Goal: Task Accomplishment & Management: Use online tool/utility

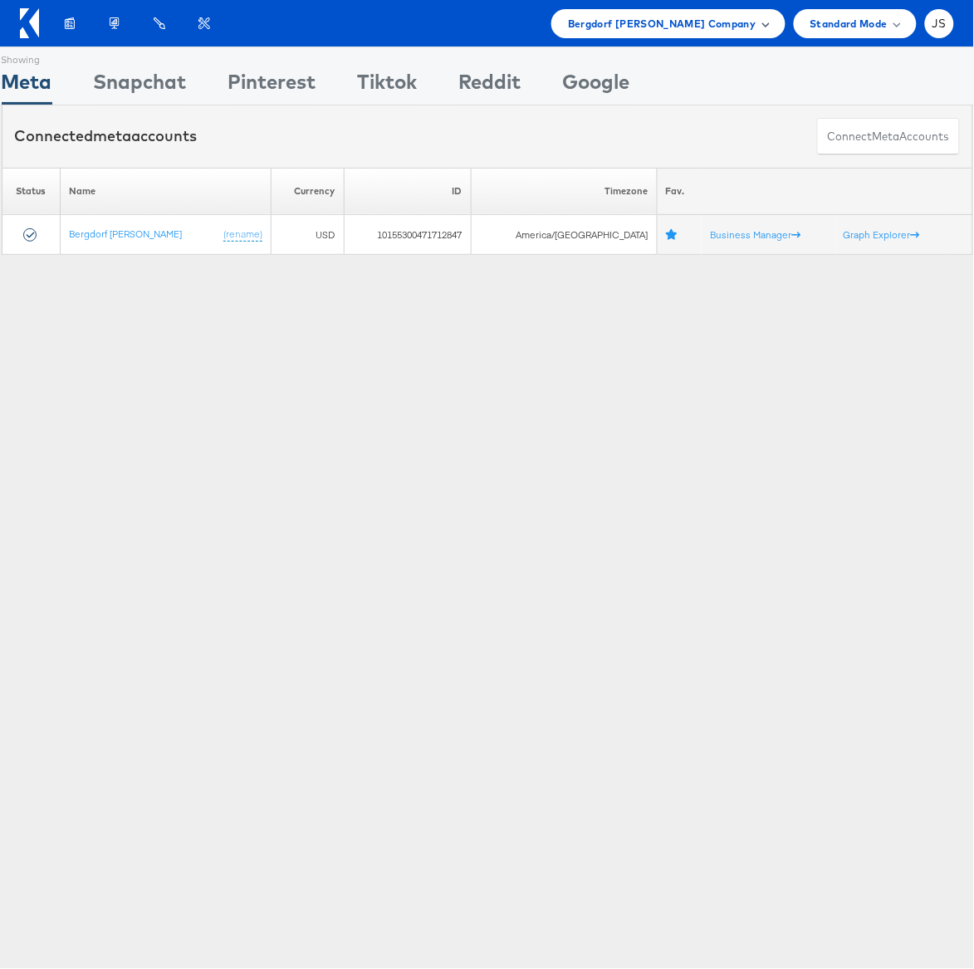
click at [681, 16] on span "Bergdorf Goodman Company" at bounding box center [662, 23] width 188 height 17
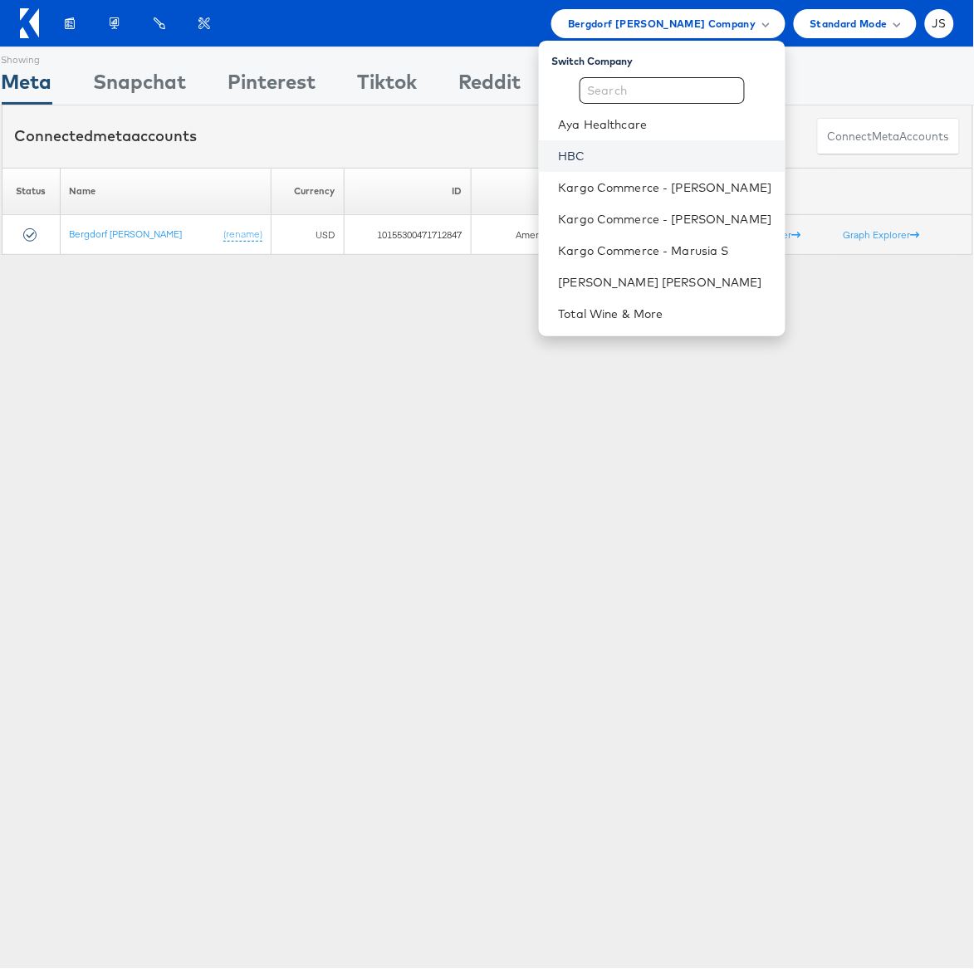
click at [588, 149] on link "HBC" at bounding box center [665, 156] width 213 height 17
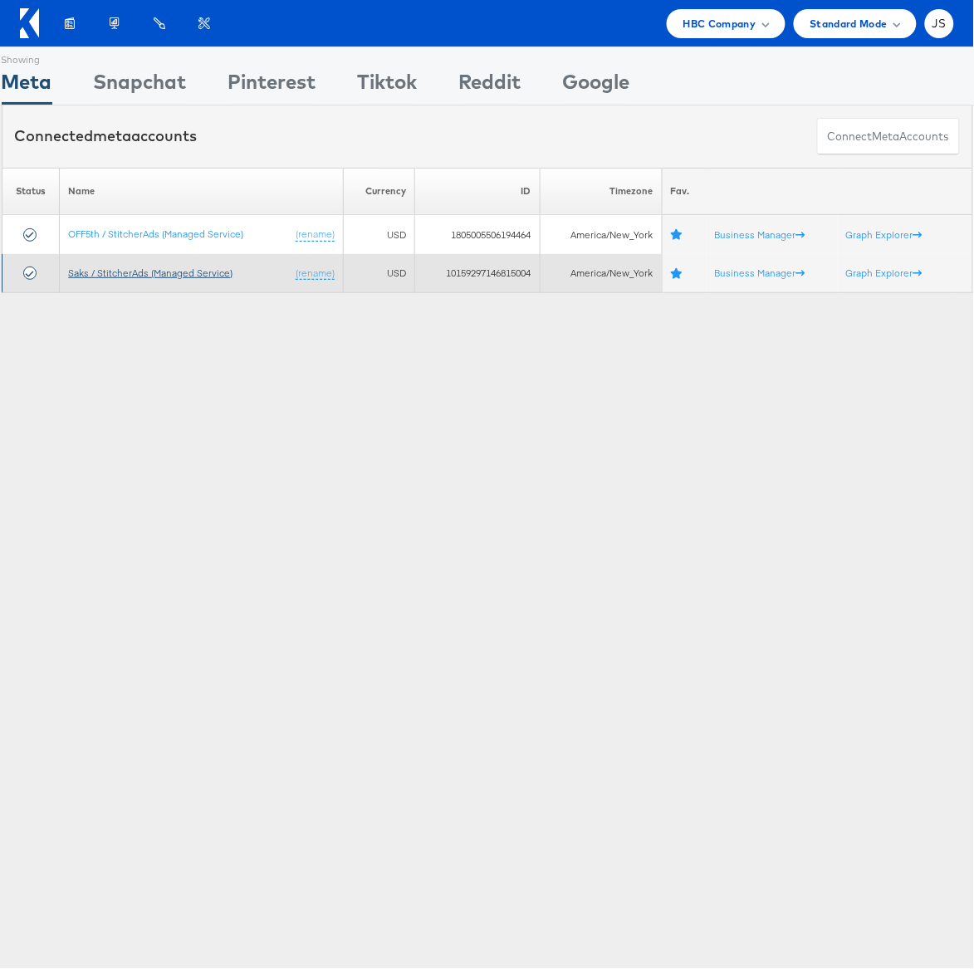
click at [195, 275] on link "Saks / StitcherAds (Managed Service)" at bounding box center [150, 272] width 164 height 12
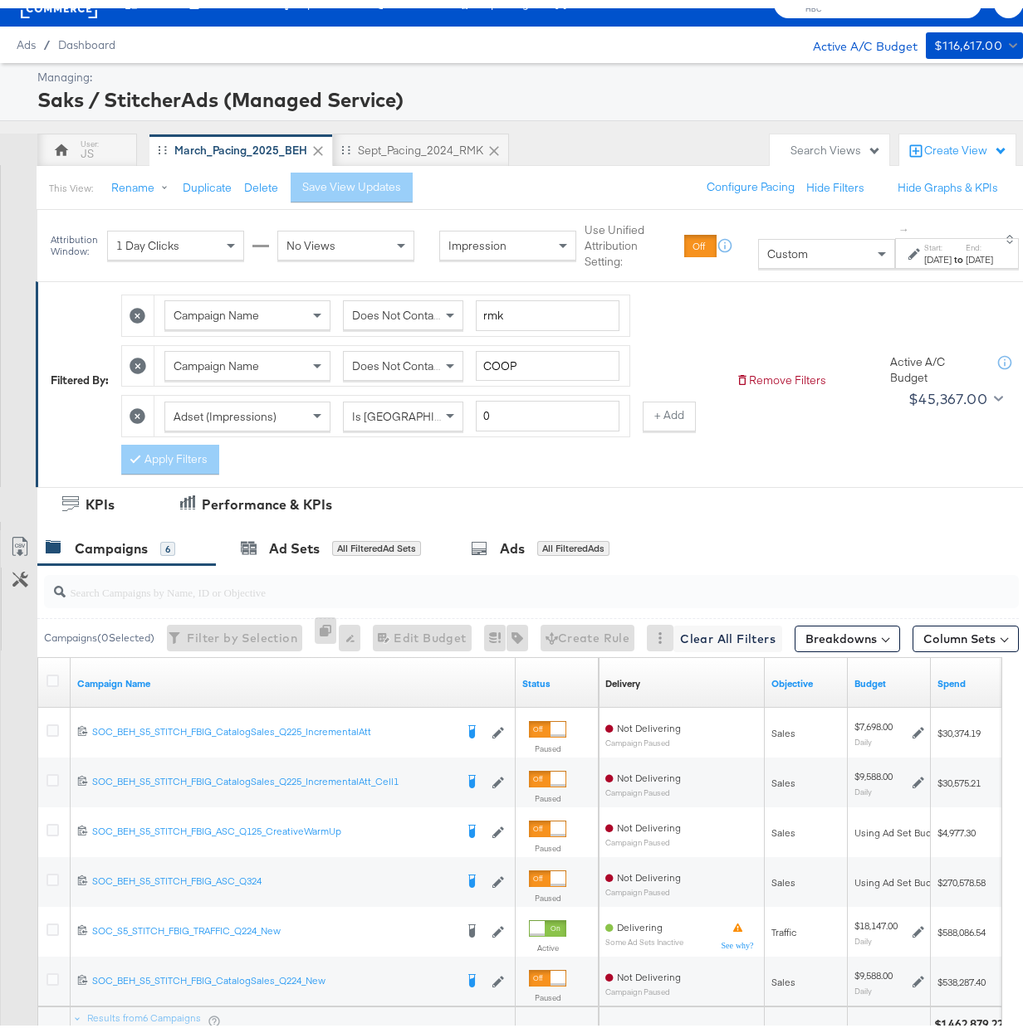
scroll to position [46, 0]
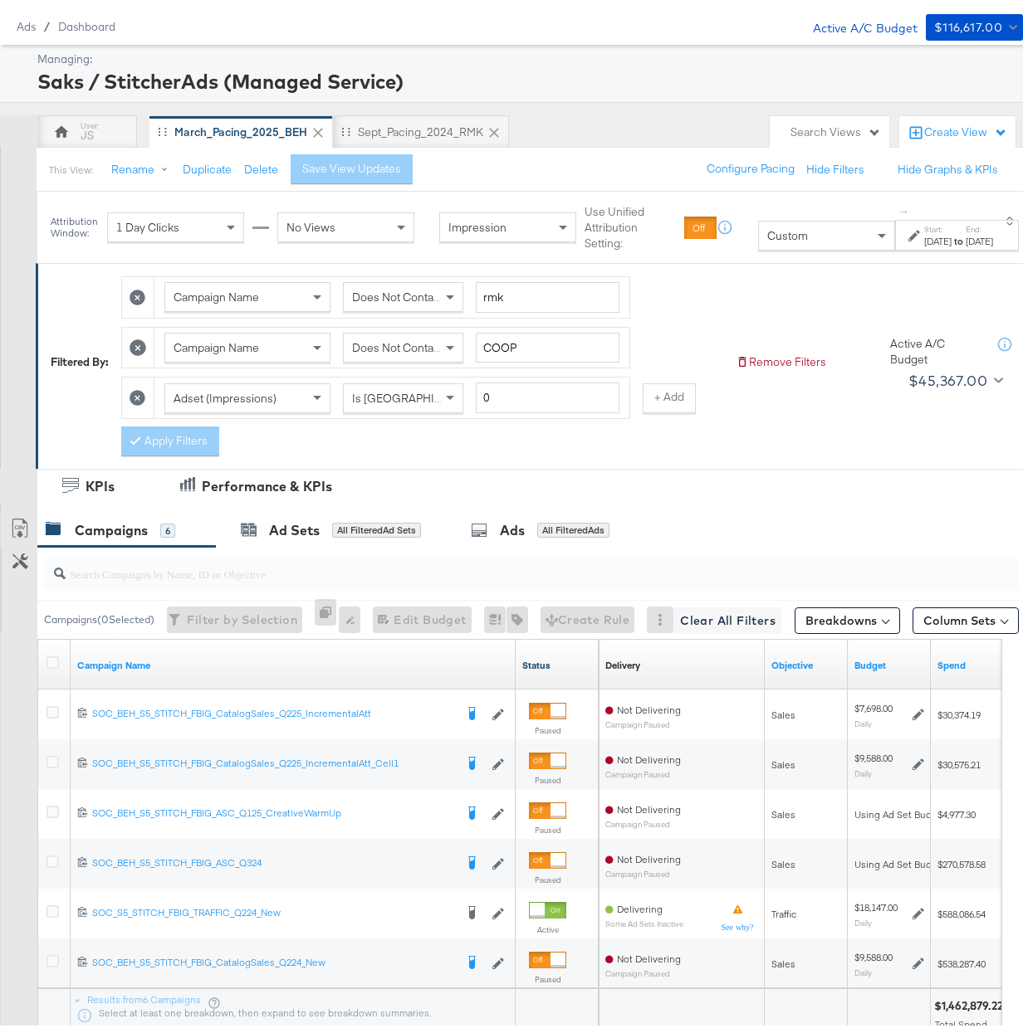
click at [541, 664] on link "Status" at bounding box center [557, 657] width 70 height 13
click at [539, 664] on link "Status ↑" at bounding box center [557, 657] width 70 height 13
click at [539, 664] on link "Status ↓" at bounding box center [557, 657] width 70 height 13
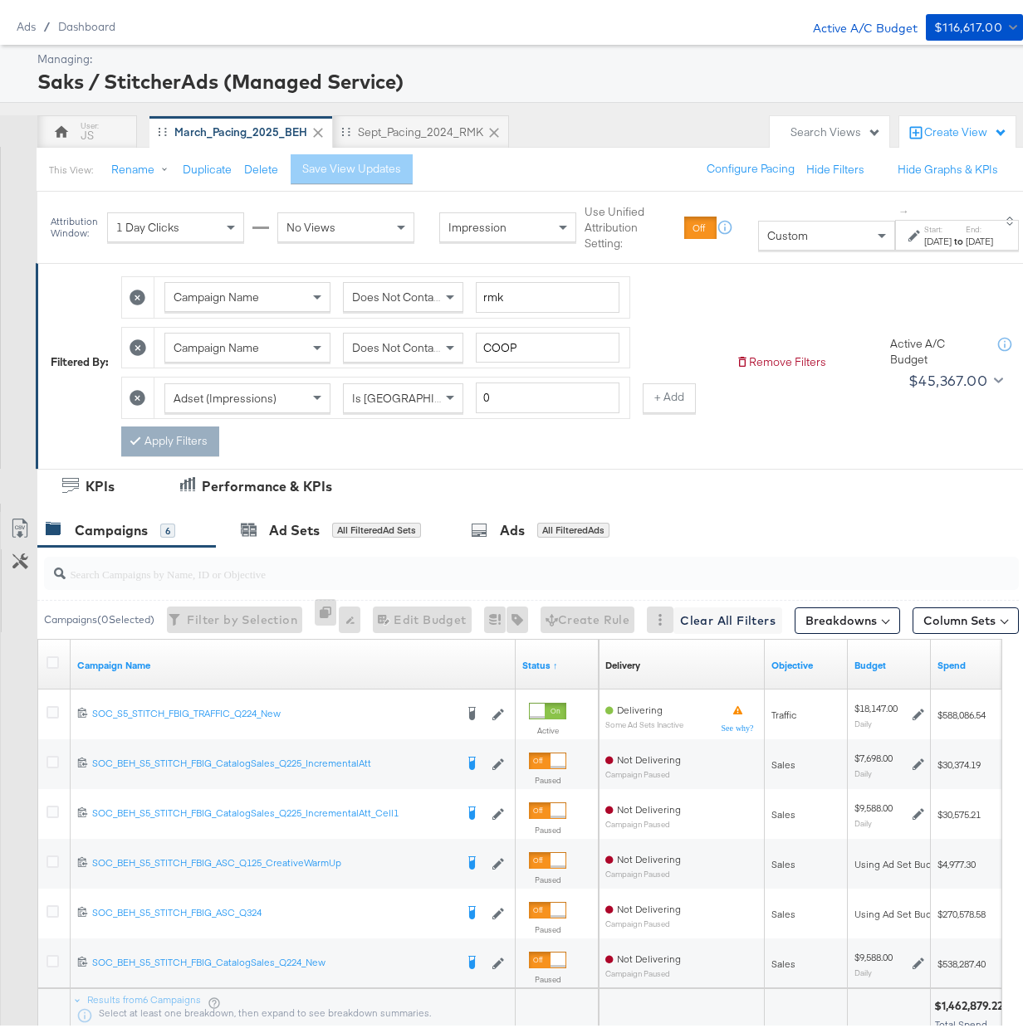
drag, startPoint x: 142, startPoint y: 401, endPoint x: 145, endPoint y: 387, distance: 14.5
click at [142, 398] on icon at bounding box center [138, 390] width 16 height 16
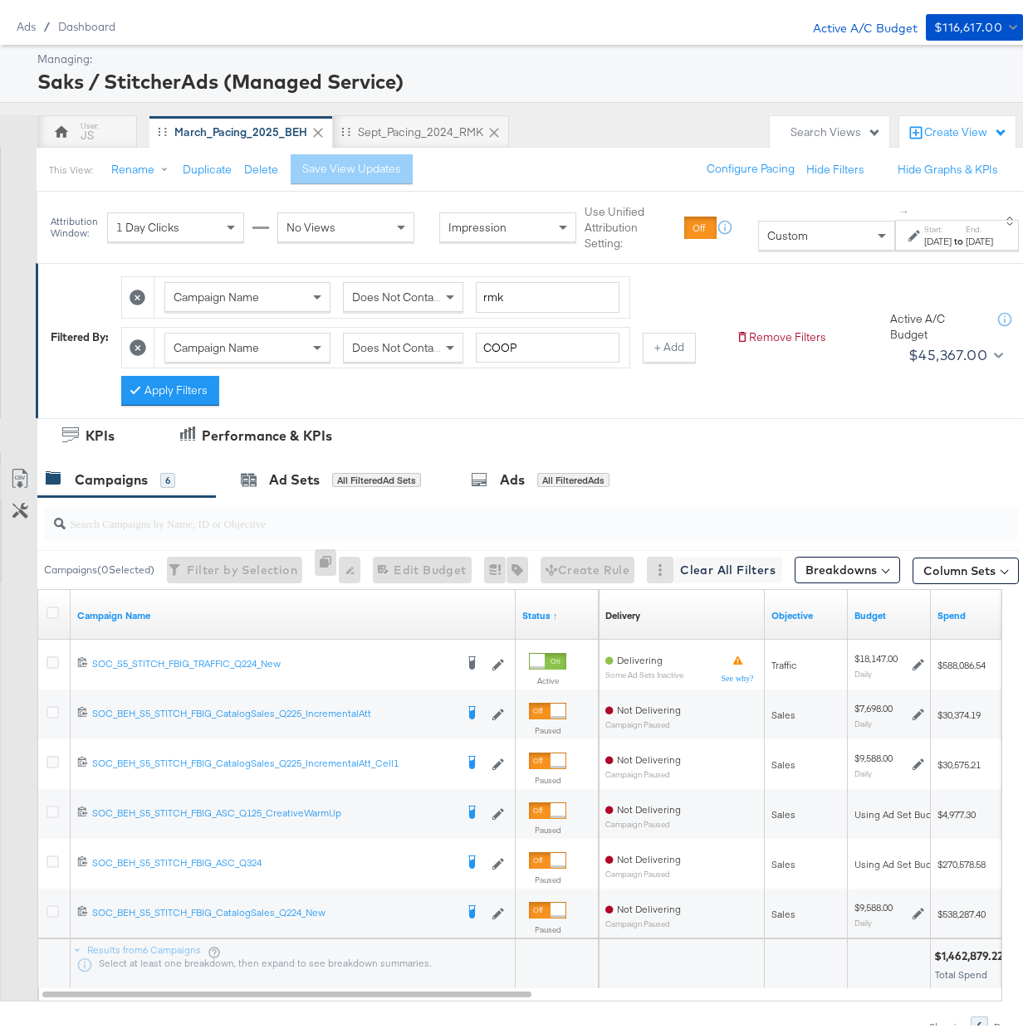
drag, startPoint x: 165, startPoint y: 397, endPoint x: 221, endPoint y: 389, distance: 56.1
click at [165, 397] on button "Apply Filters" at bounding box center [170, 383] width 98 height 30
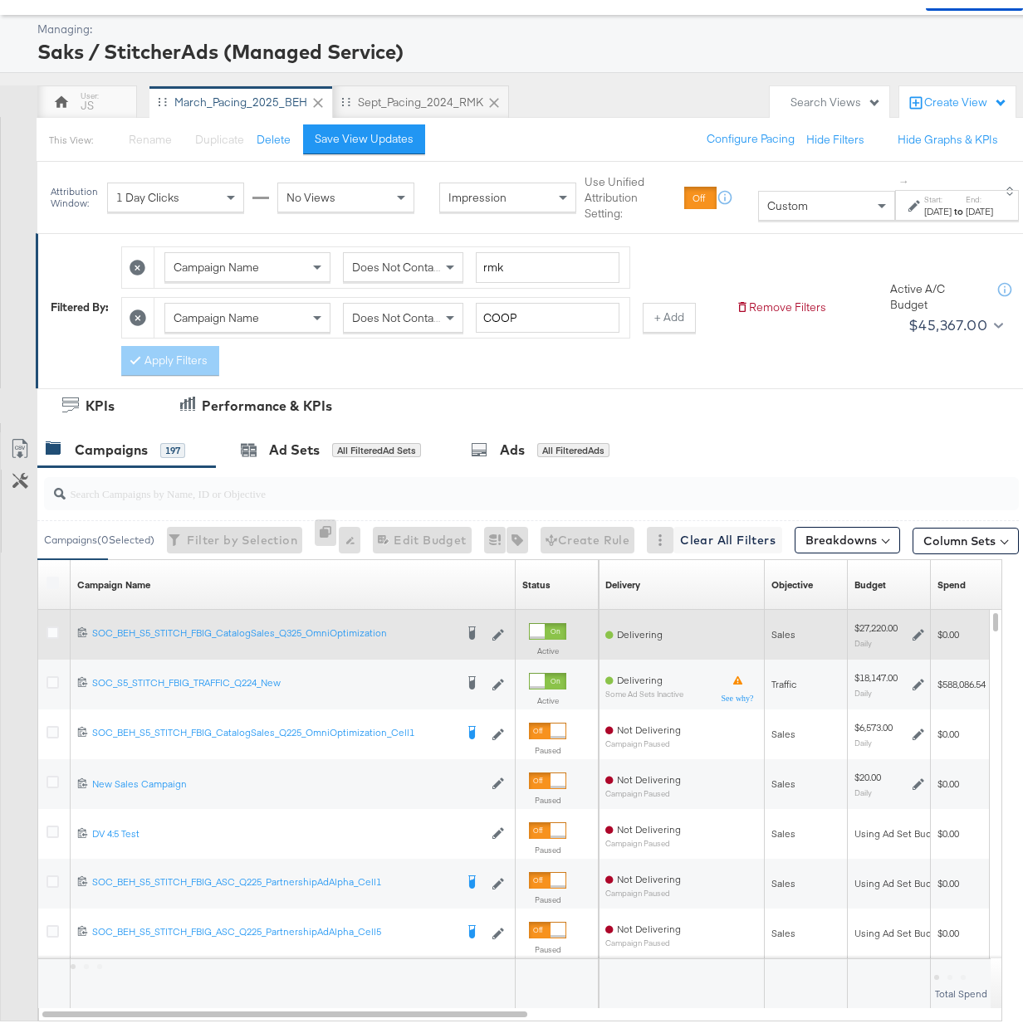
scroll to position [149, 0]
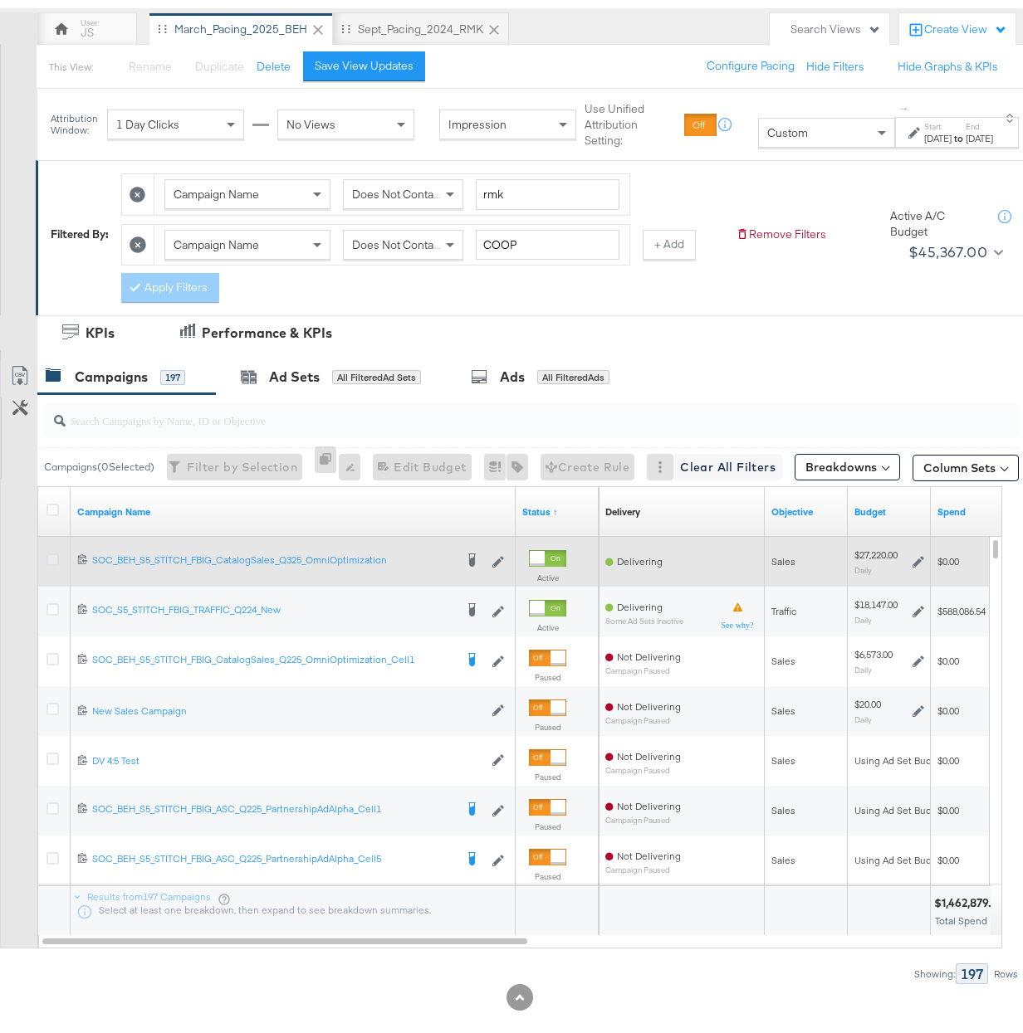
click at [56, 558] on icon at bounding box center [52, 551] width 12 height 12
click at [0, 0] on input "checkbox" at bounding box center [0, 0] width 0 height 0
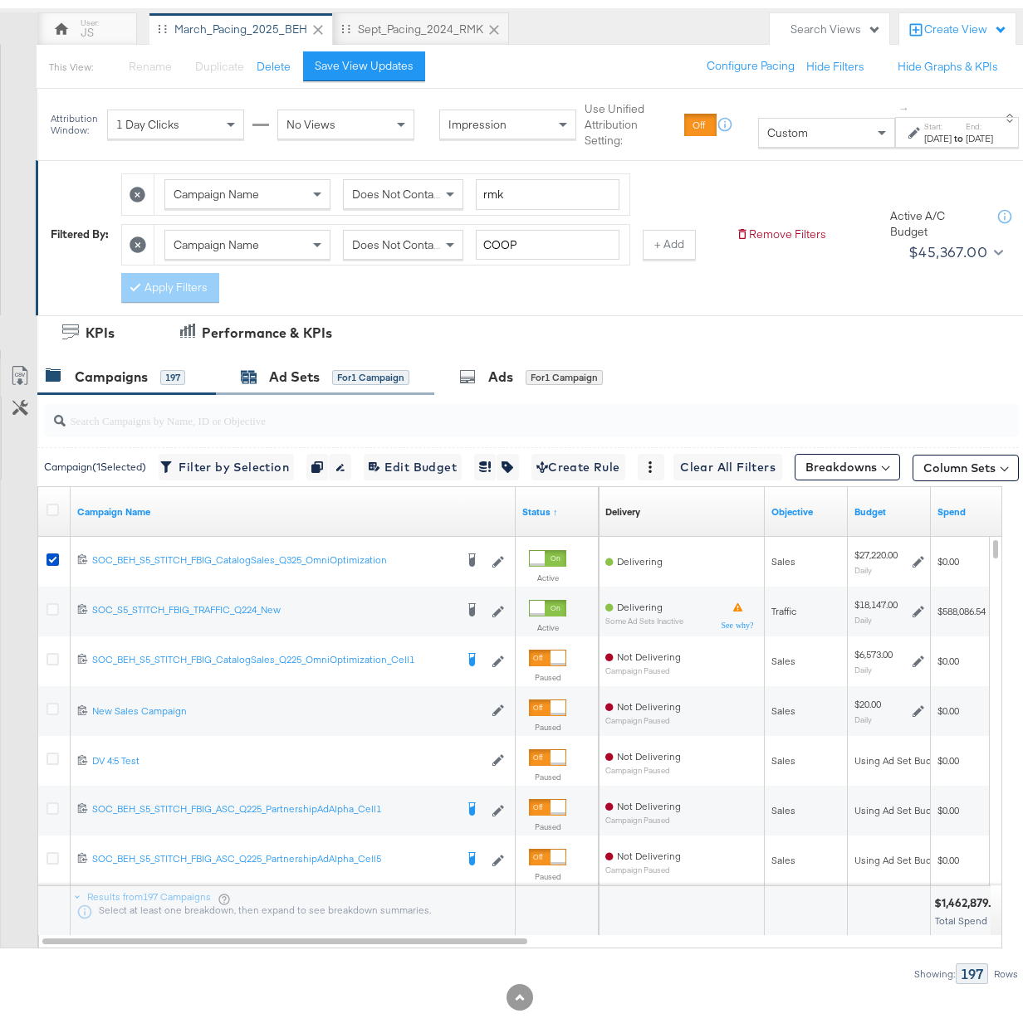
click at [277, 374] on div "Ad Sets" at bounding box center [294, 368] width 51 height 19
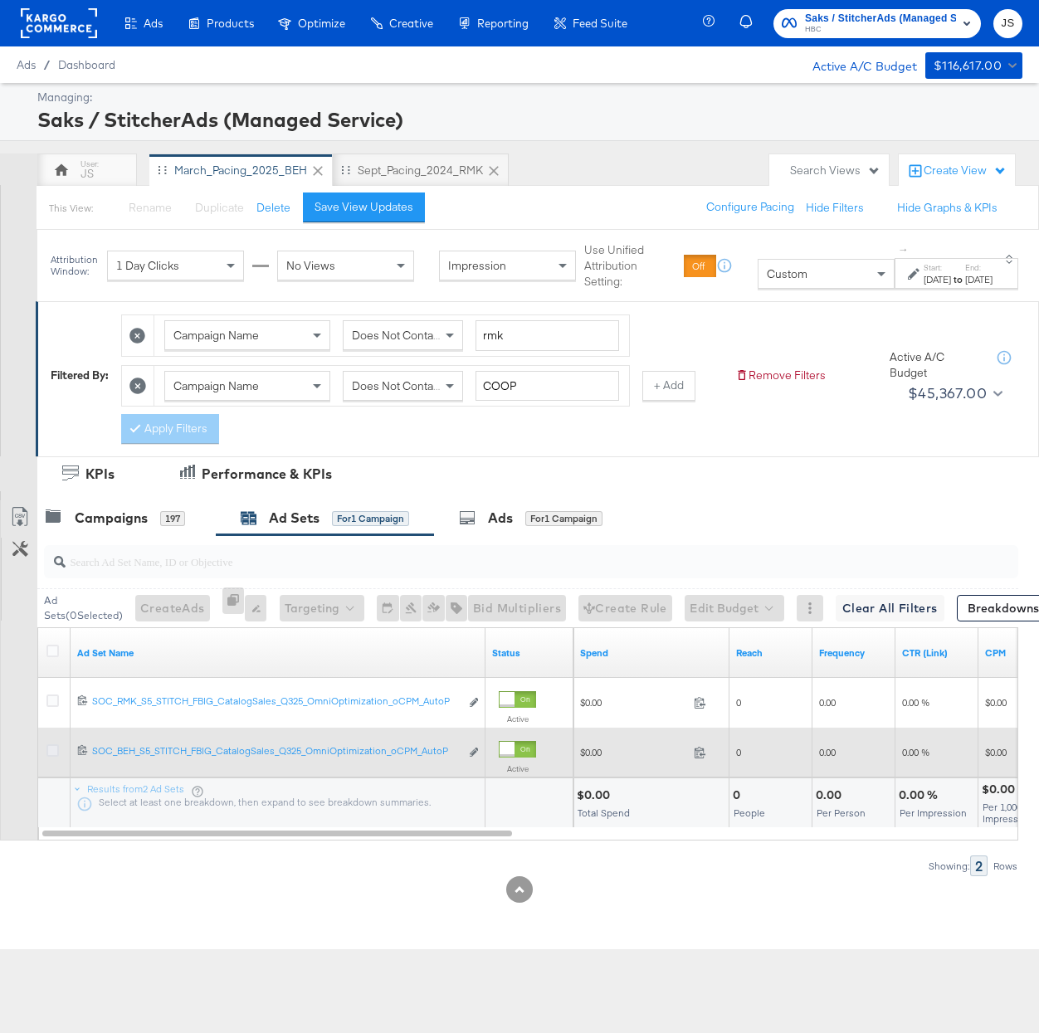
click at [51, 756] on icon at bounding box center [52, 751] width 12 height 12
click at [0, 0] on input "checkbox" at bounding box center [0, 0] width 0 height 0
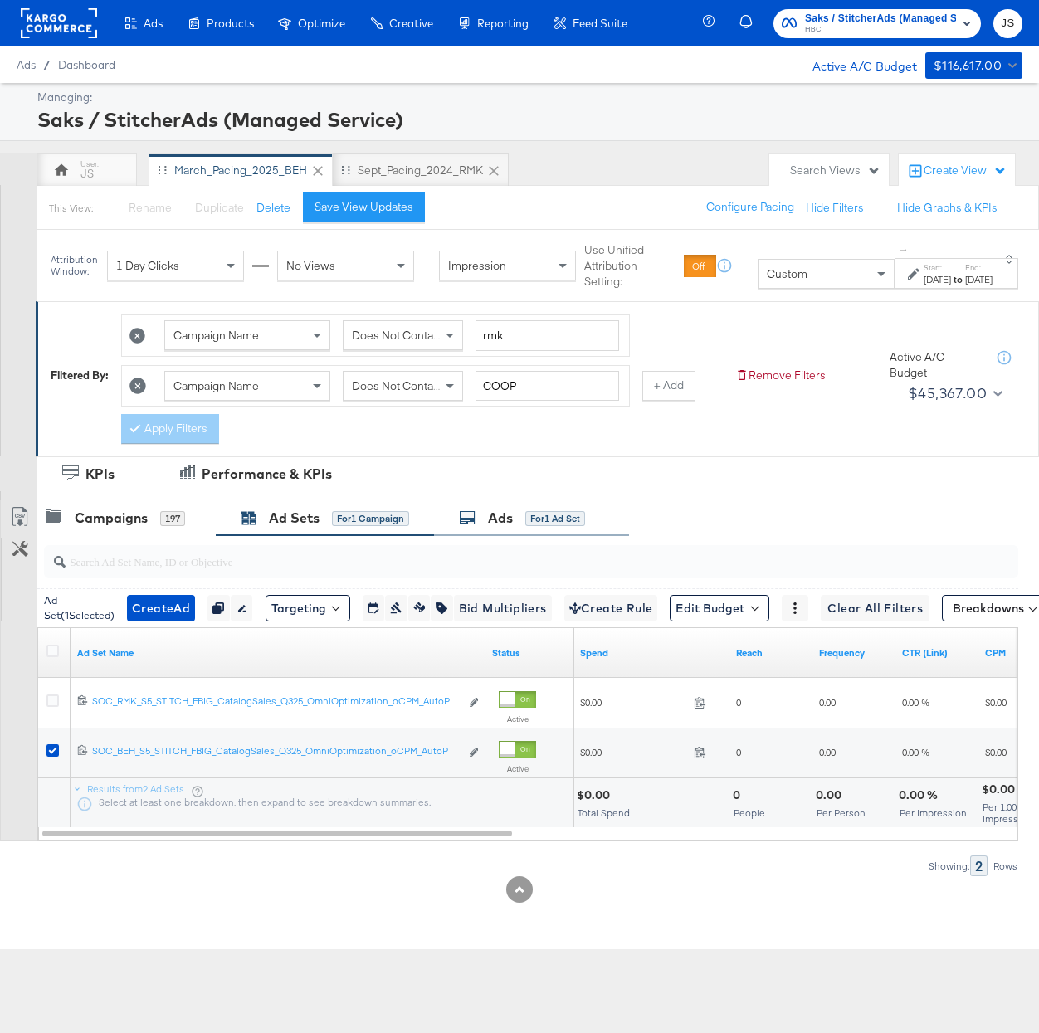
click at [495, 536] on div "Ads for 1 Ad Set" at bounding box center [531, 519] width 195 height 36
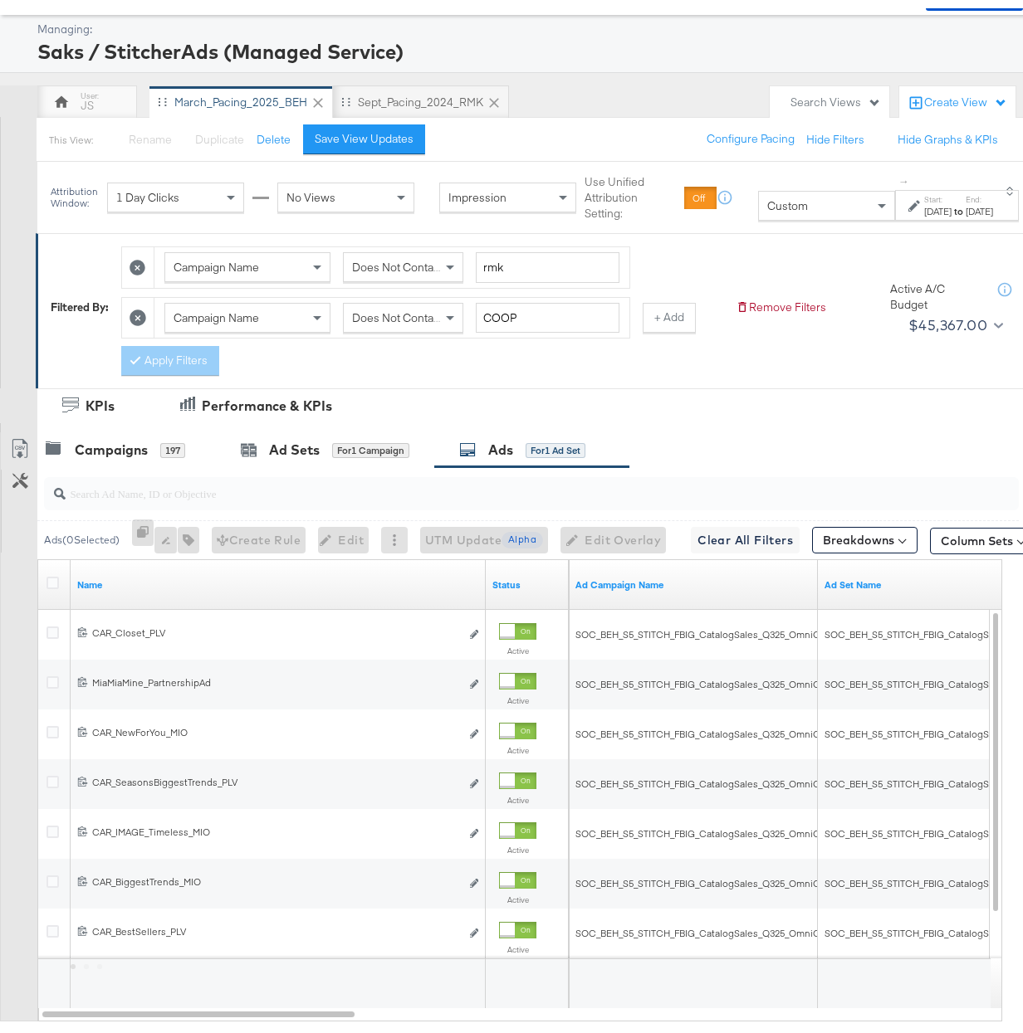
scroll to position [178, 0]
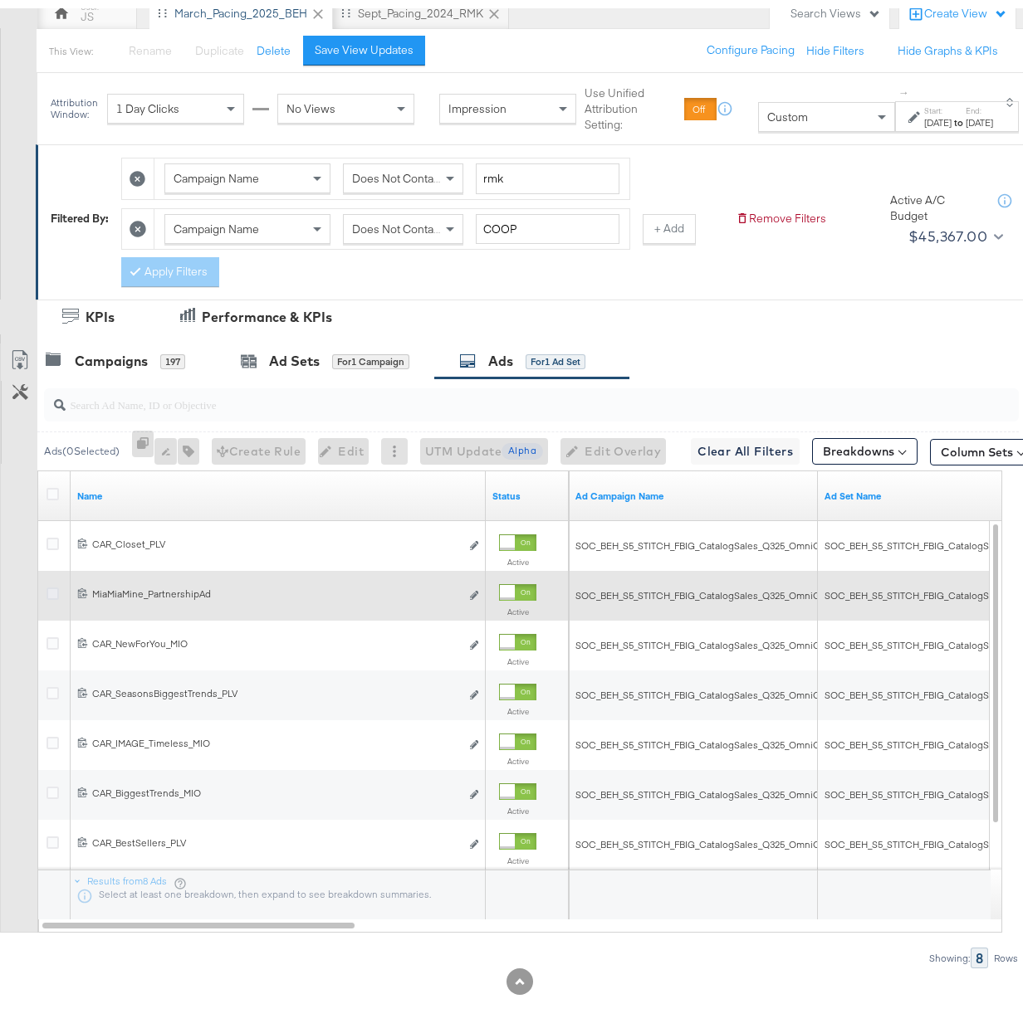
click at [56, 580] on icon at bounding box center [52, 585] width 12 height 12
click at [0, 0] on input "checkbox" at bounding box center [0, 0] width 0 height 0
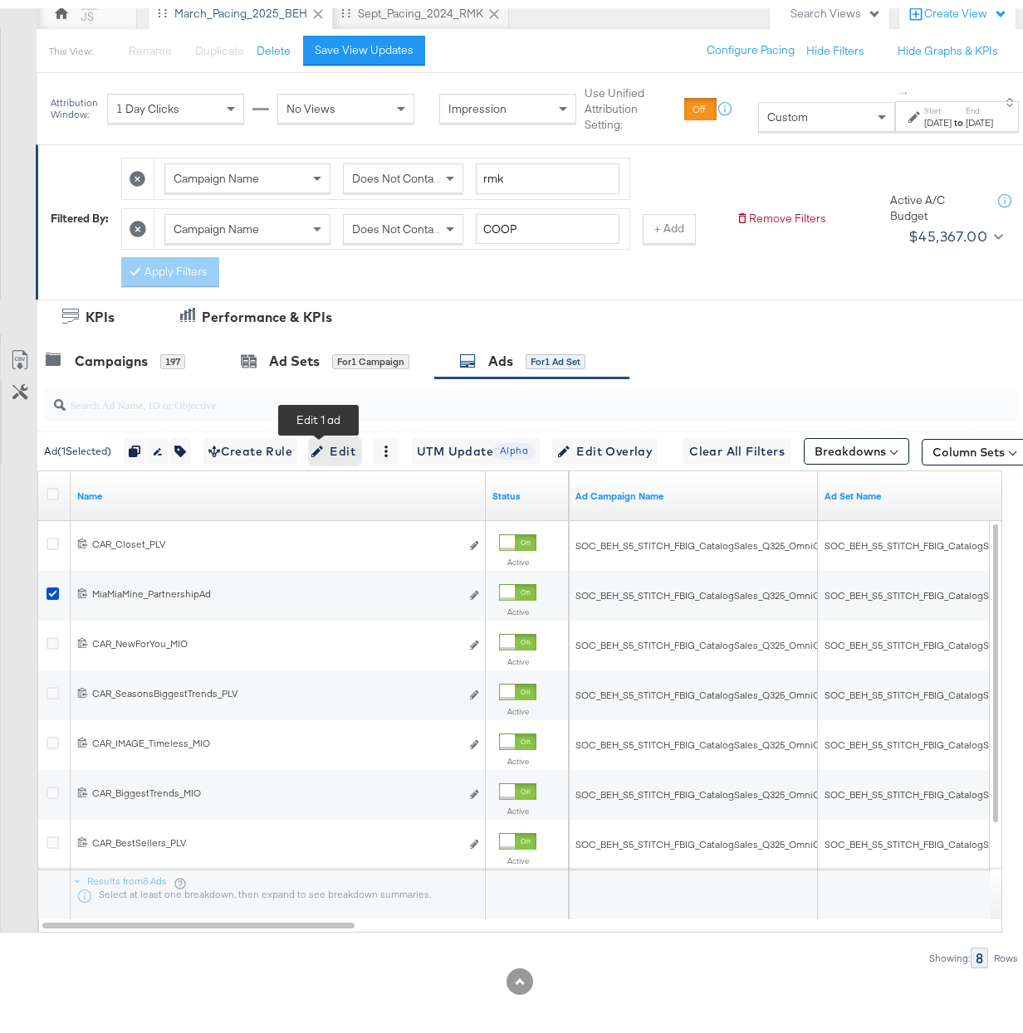
click at [329, 447] on span "Edit" at bounding box center [335, 443] width 41 height 21
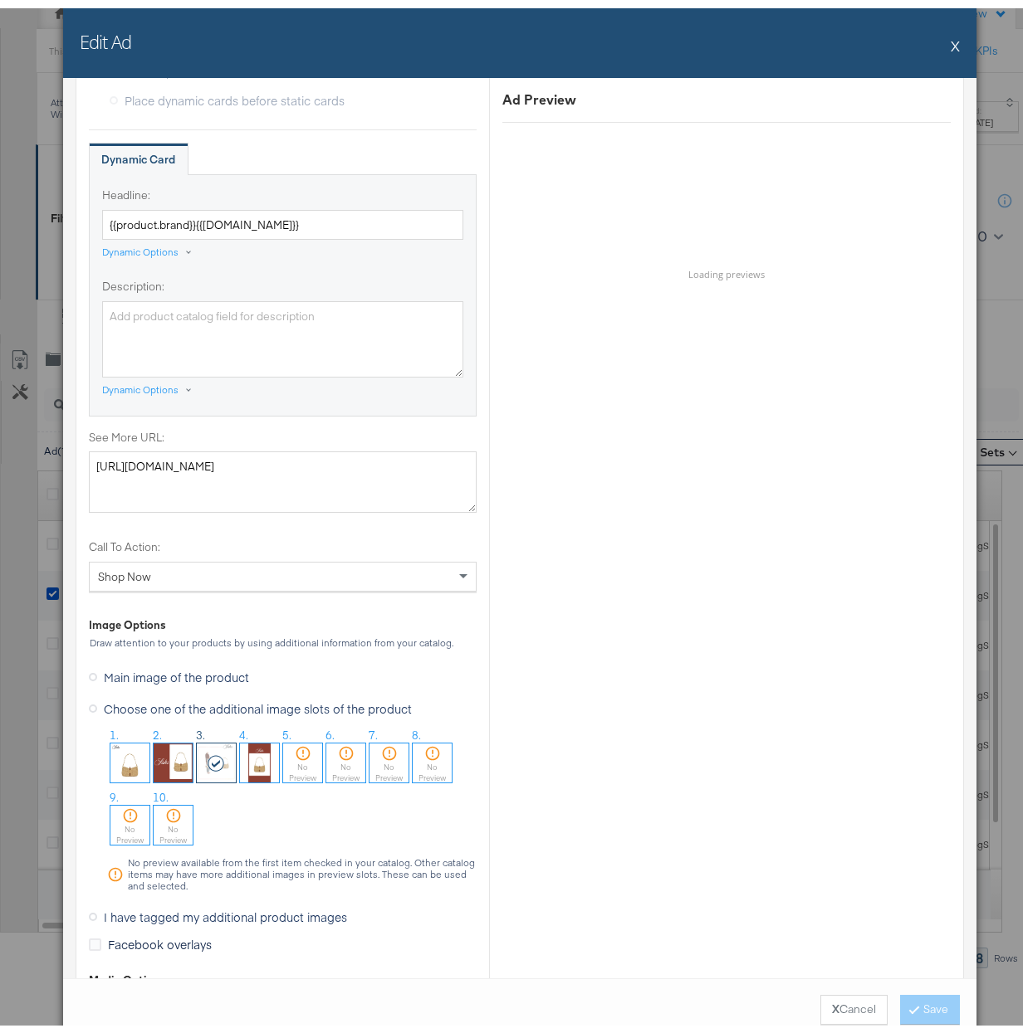
scroll to position [1185, 0]
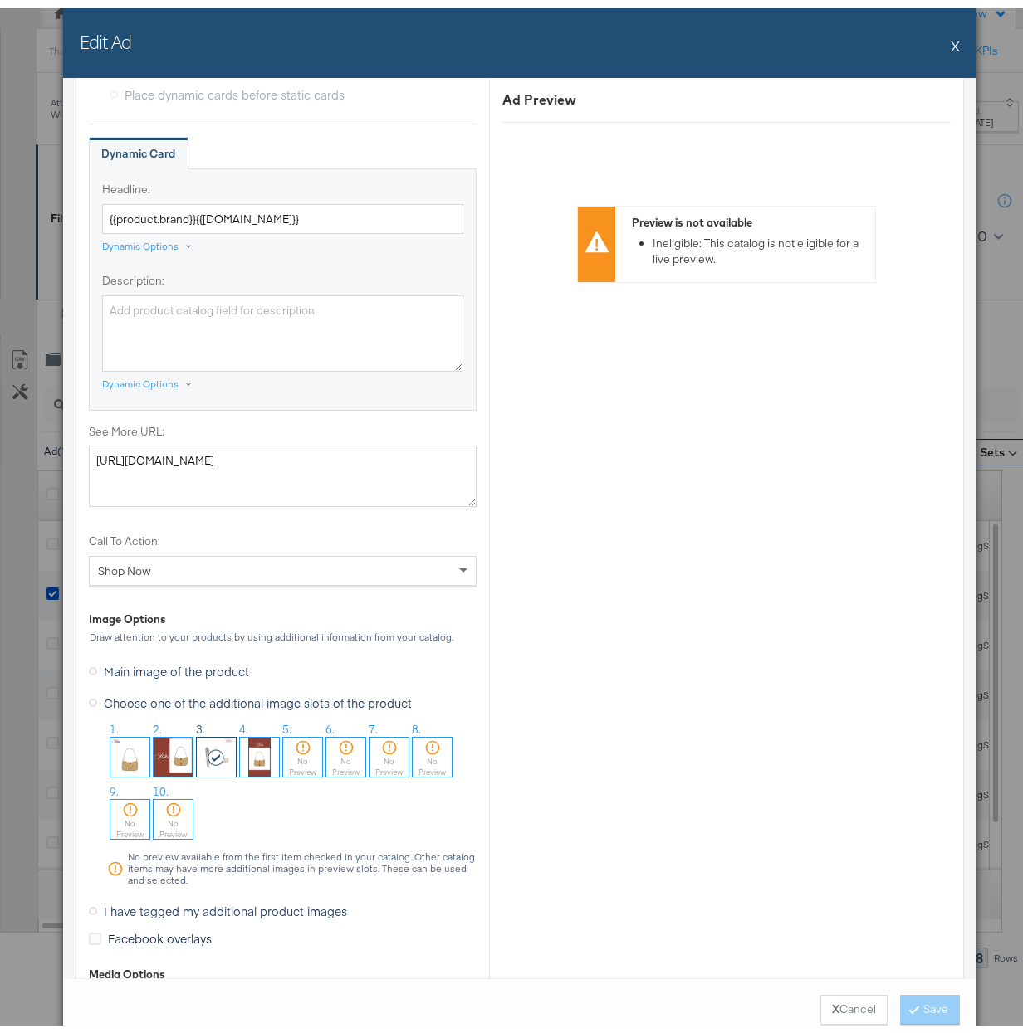
click at [952, 42] on div "Edit Ad X" at bounding box center [519, 35] width 913 height 70
click at [950, 37] on button "X" at bounding box center [954, 37] width 9 height 33
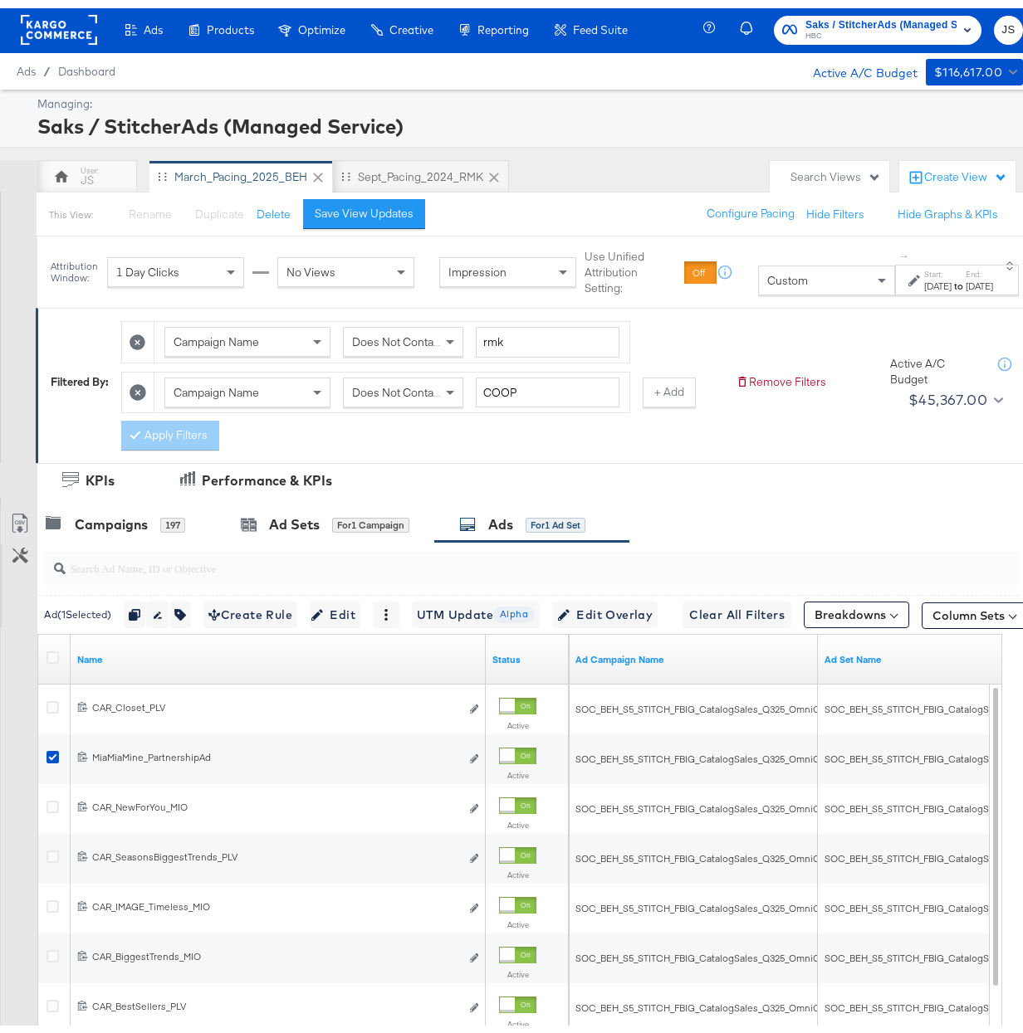
scroll to position [0, 0]
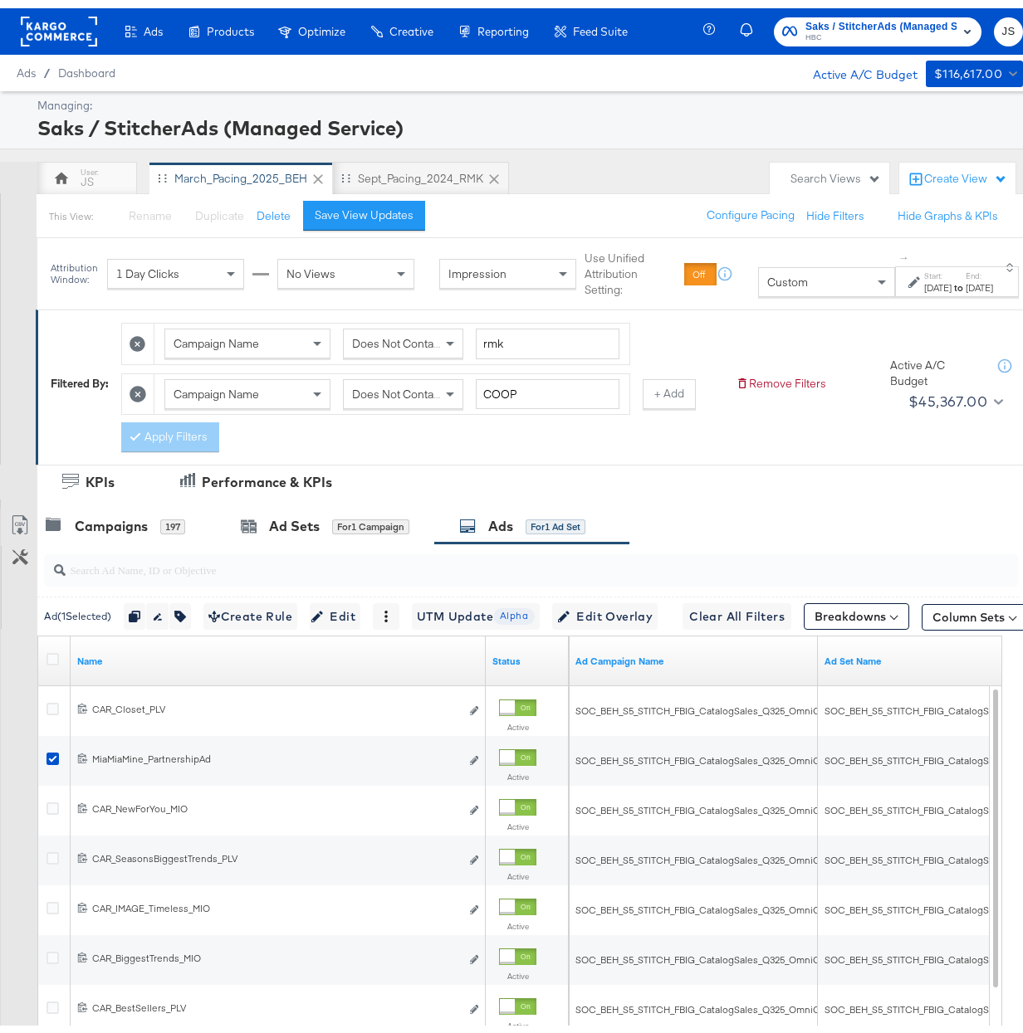
click at [0, 0] on div "Enhance Your Product Catalog, Map Them to Publishers, and Incorporate Overlay D…" at bounding box center [0, 0] width 0 height 0
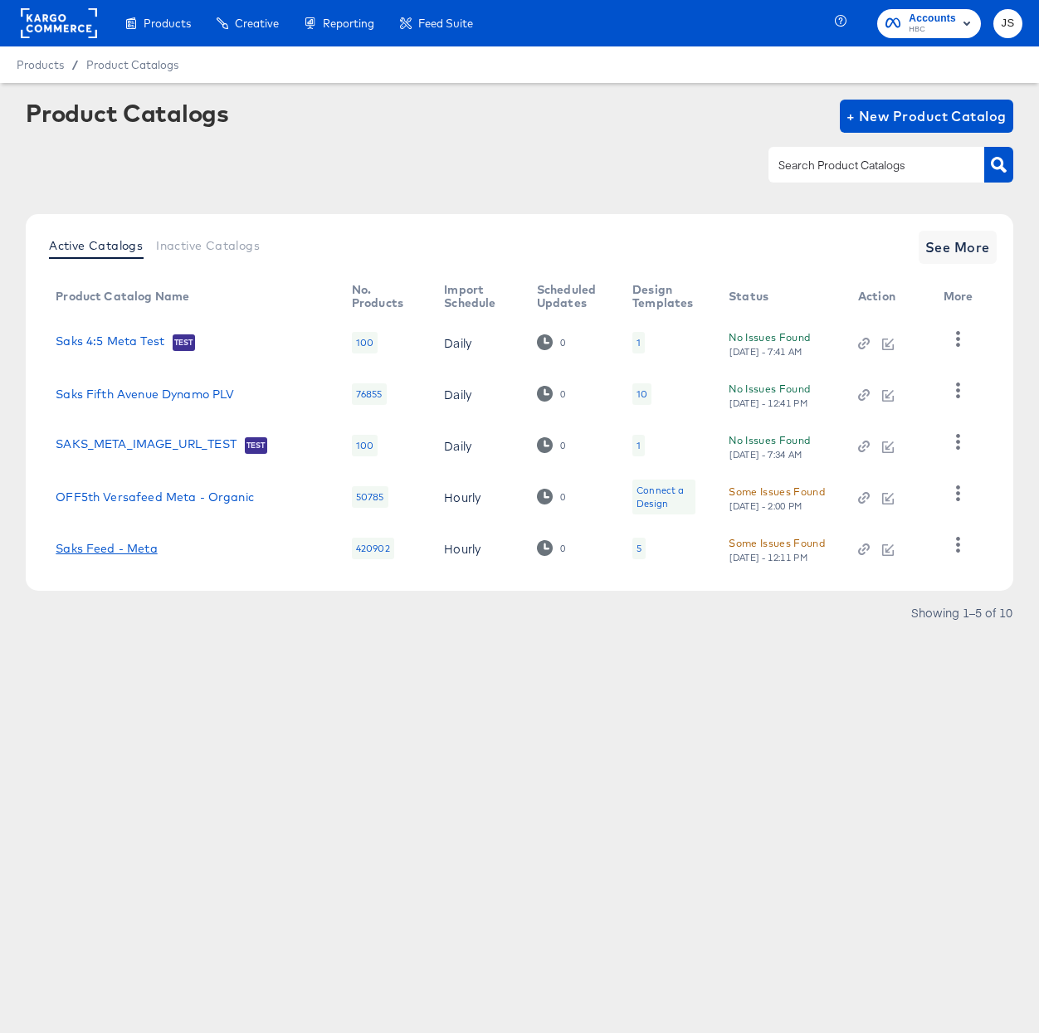
click at [123, 552] on link "Saks Feed - Meta" at bounding box center [106, 548] width 101 height 13
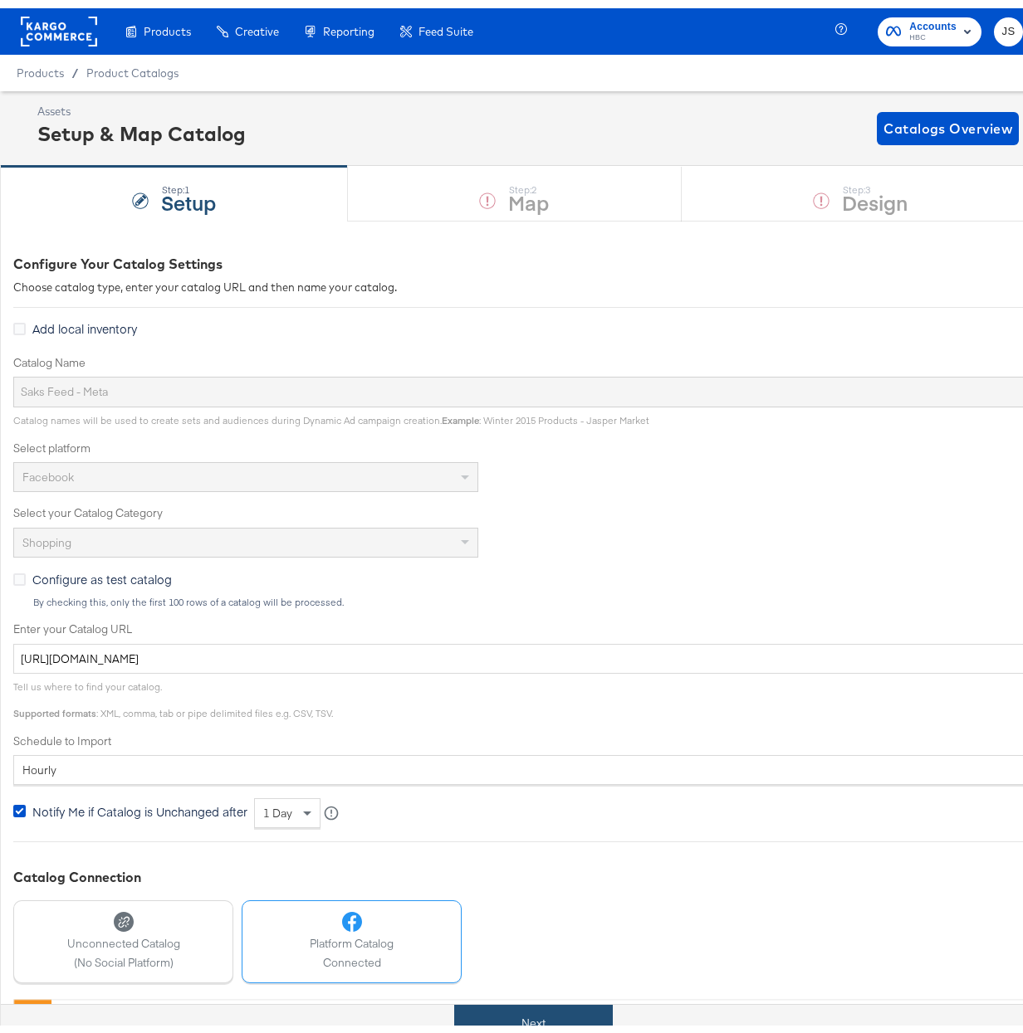
click at [515, 1019] on button "Next" at bounding box center [533, 1015] width 159 height 37
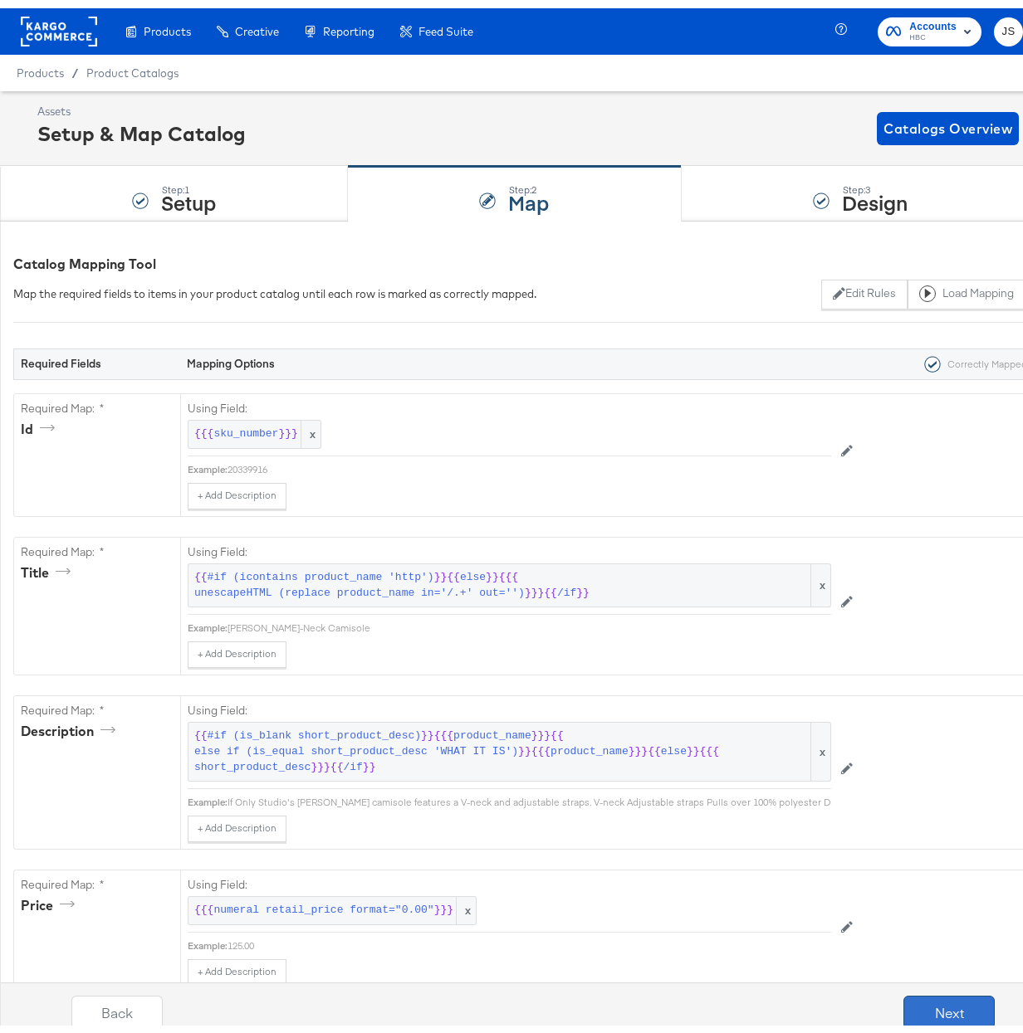
click at [924, 1008] on button "Next" at bounding box center [948, 1004] width 91 height 33
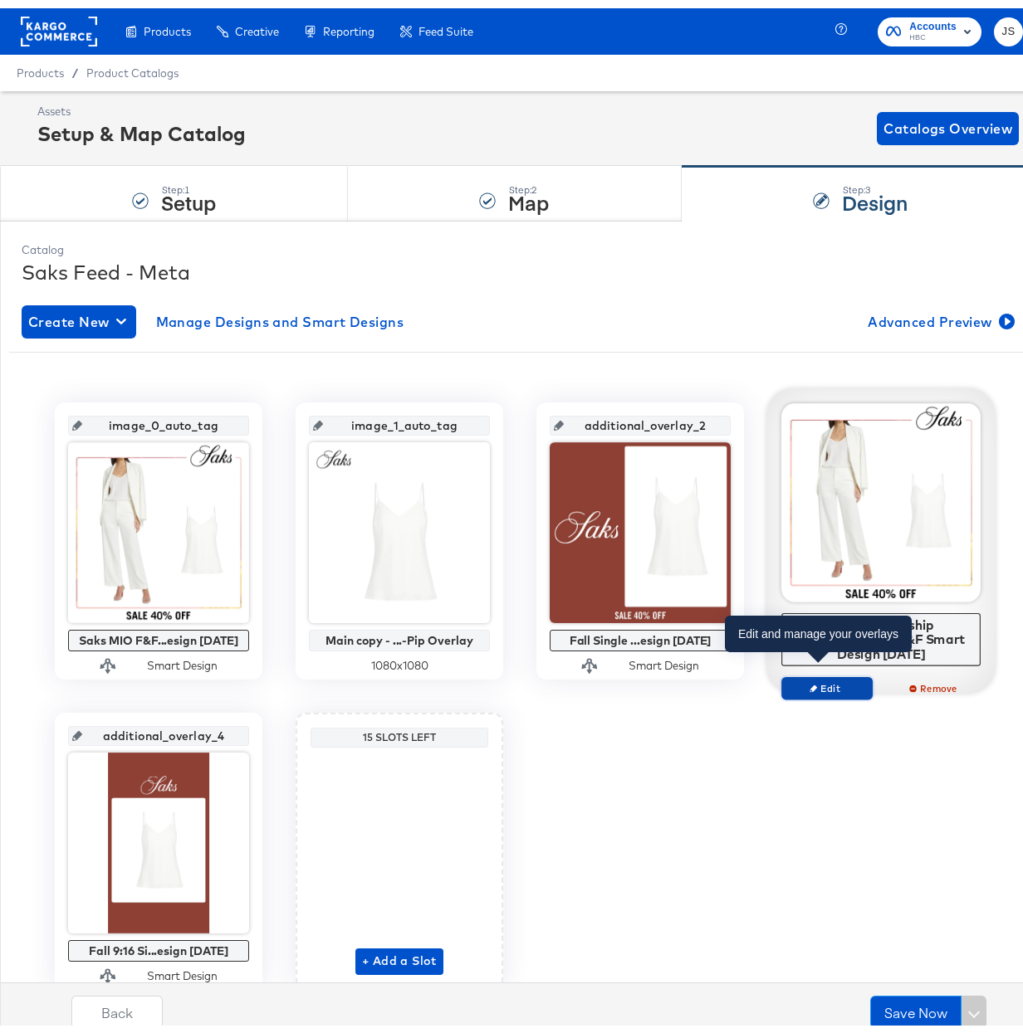
click at [844, 674] on span "Edit" at bounding box center [827, 680] width 76 height 12
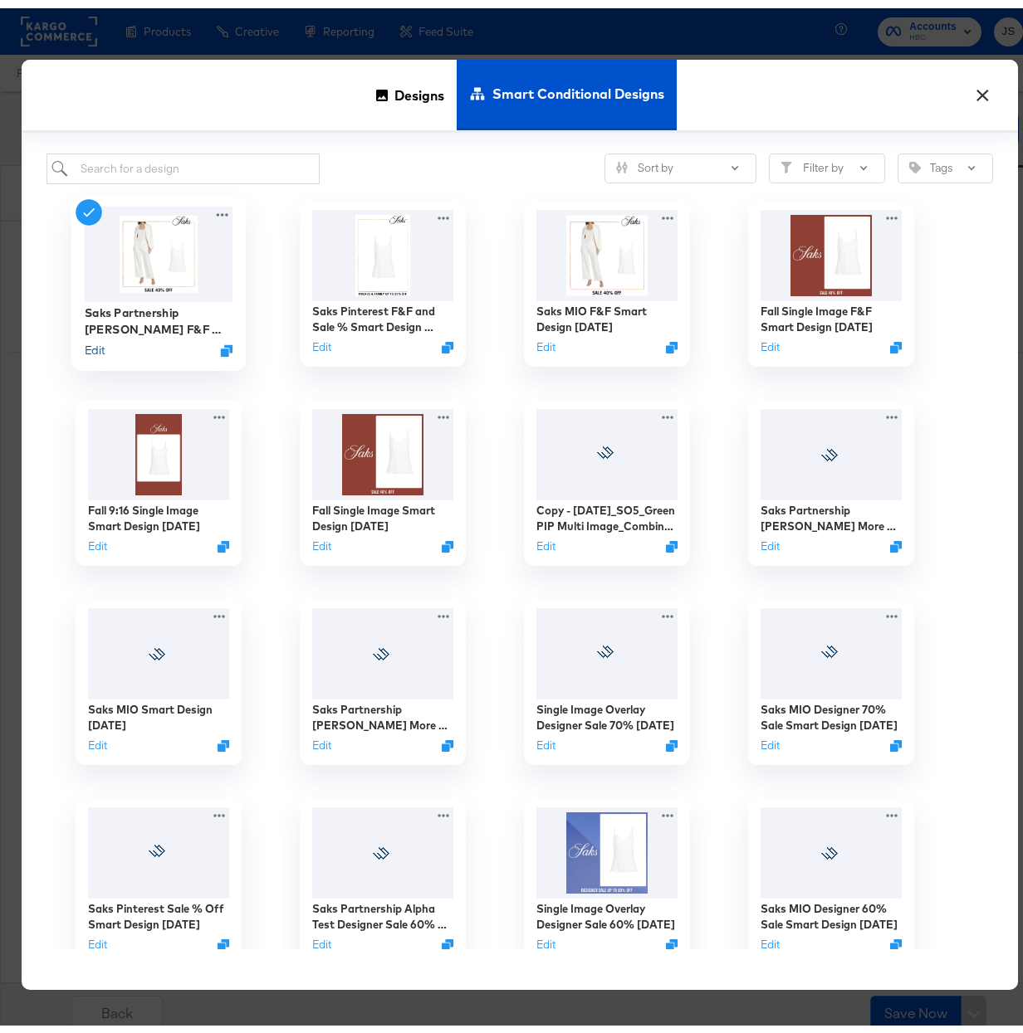
click at [86, 344] on button "Edit" at bounding box center [95, 343] width 20 height 16
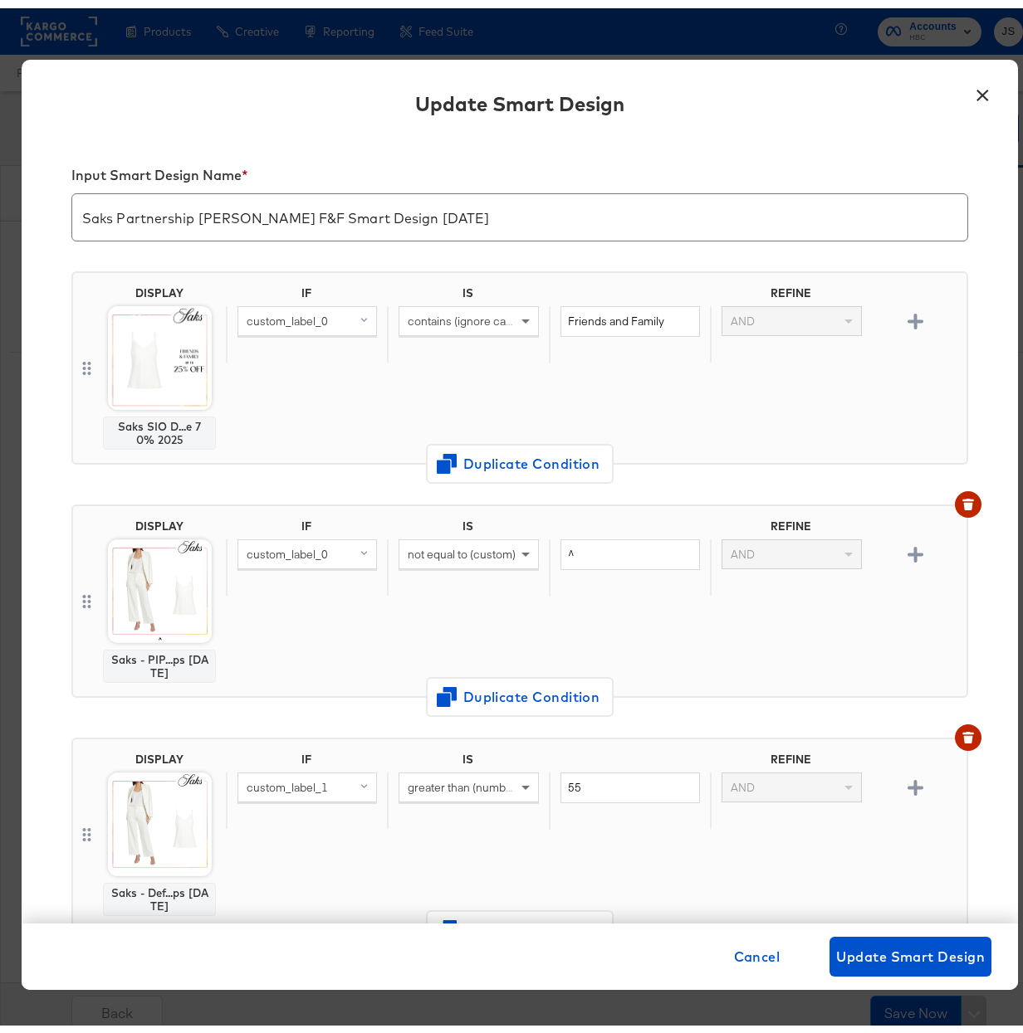
click at [969, 90] on button "×" at bounding box center [982, 83] width 30 height 30
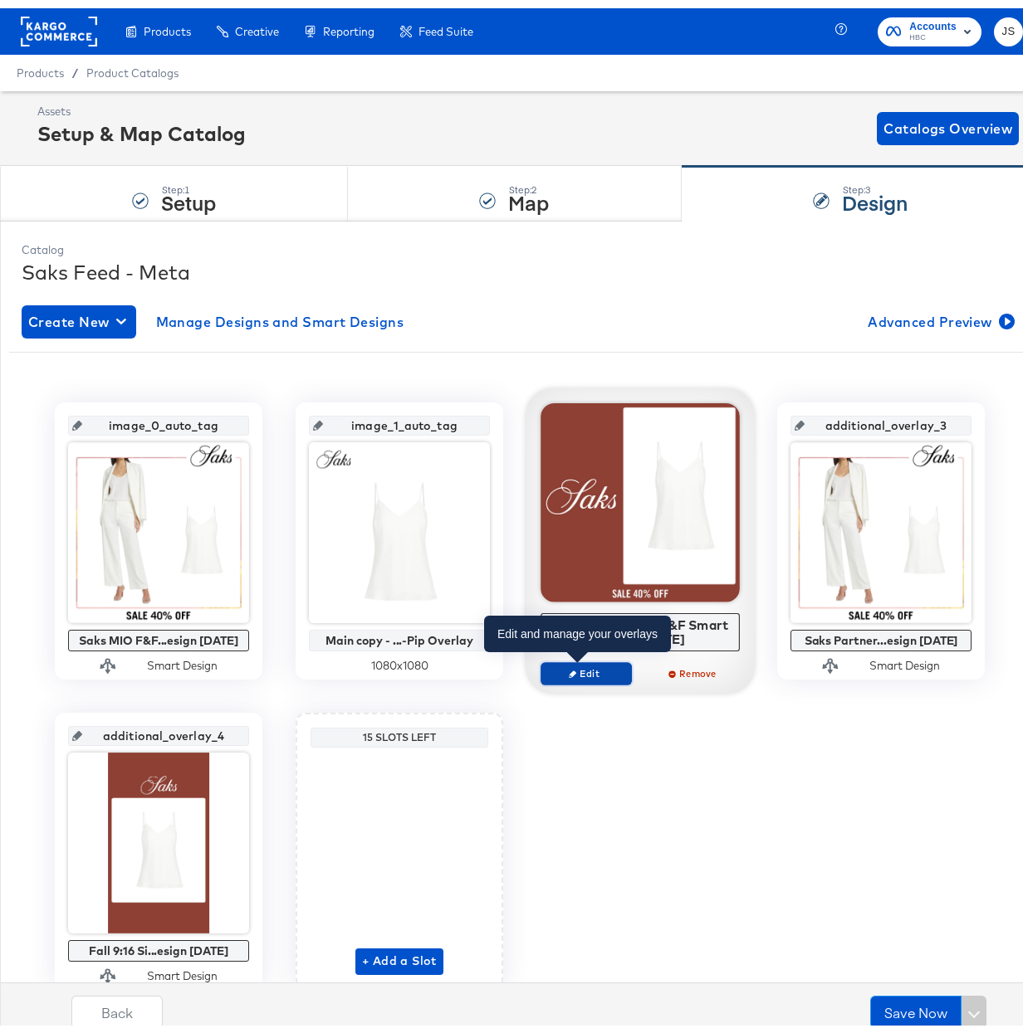
click at [604, 669] on span "Edit" at bounding box center [586, 665] width 76 height 12
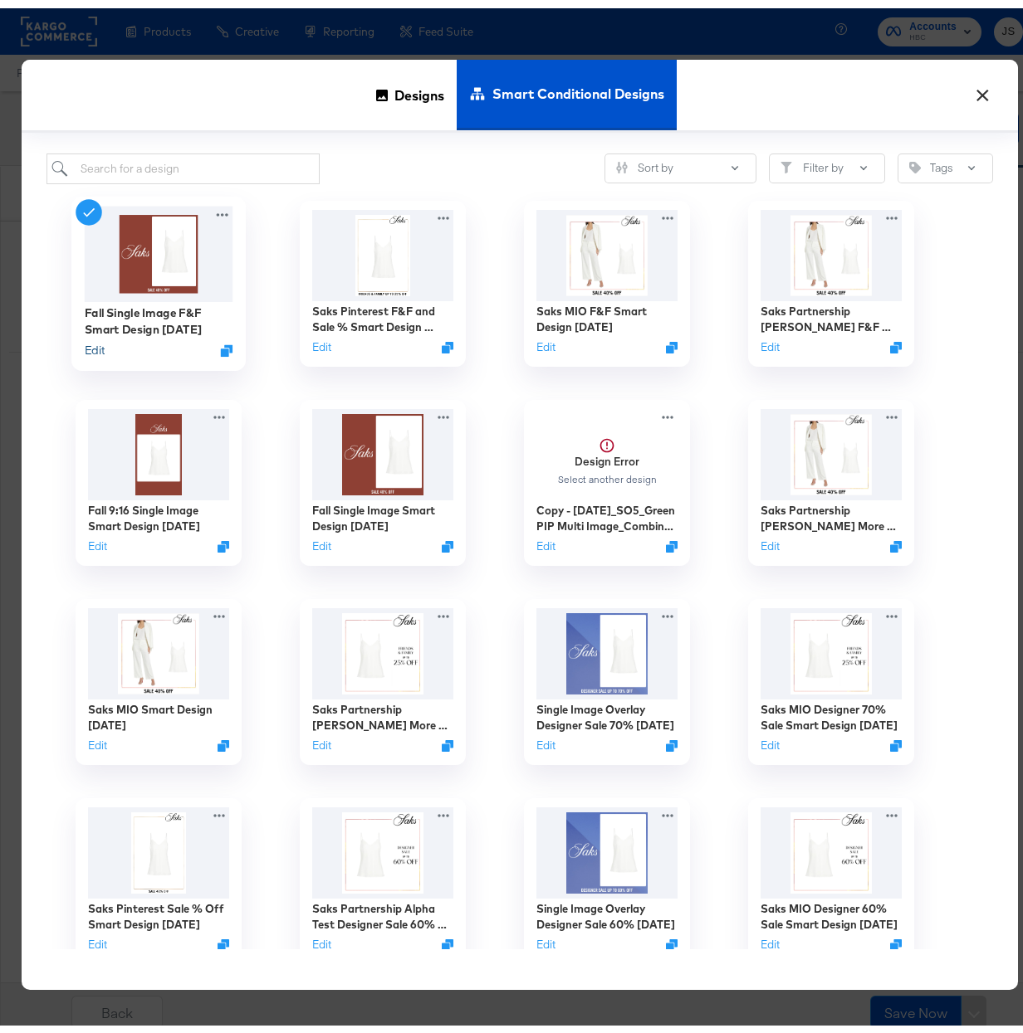
click at [92, 343] on button "Edit" at bounding box center [95, 343] width 20 height 16
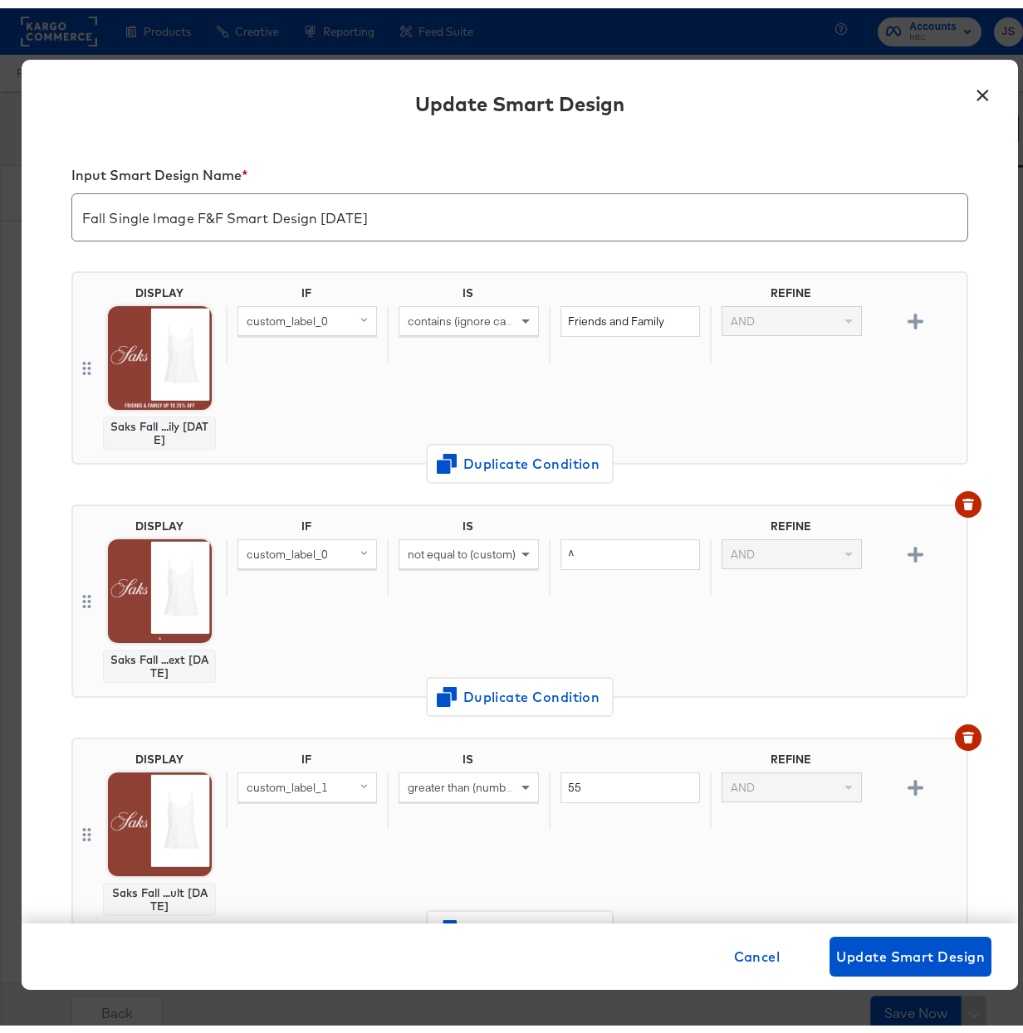
click at [974, 89] on button "×" at bounding box center [982, 83] width 30 height 30
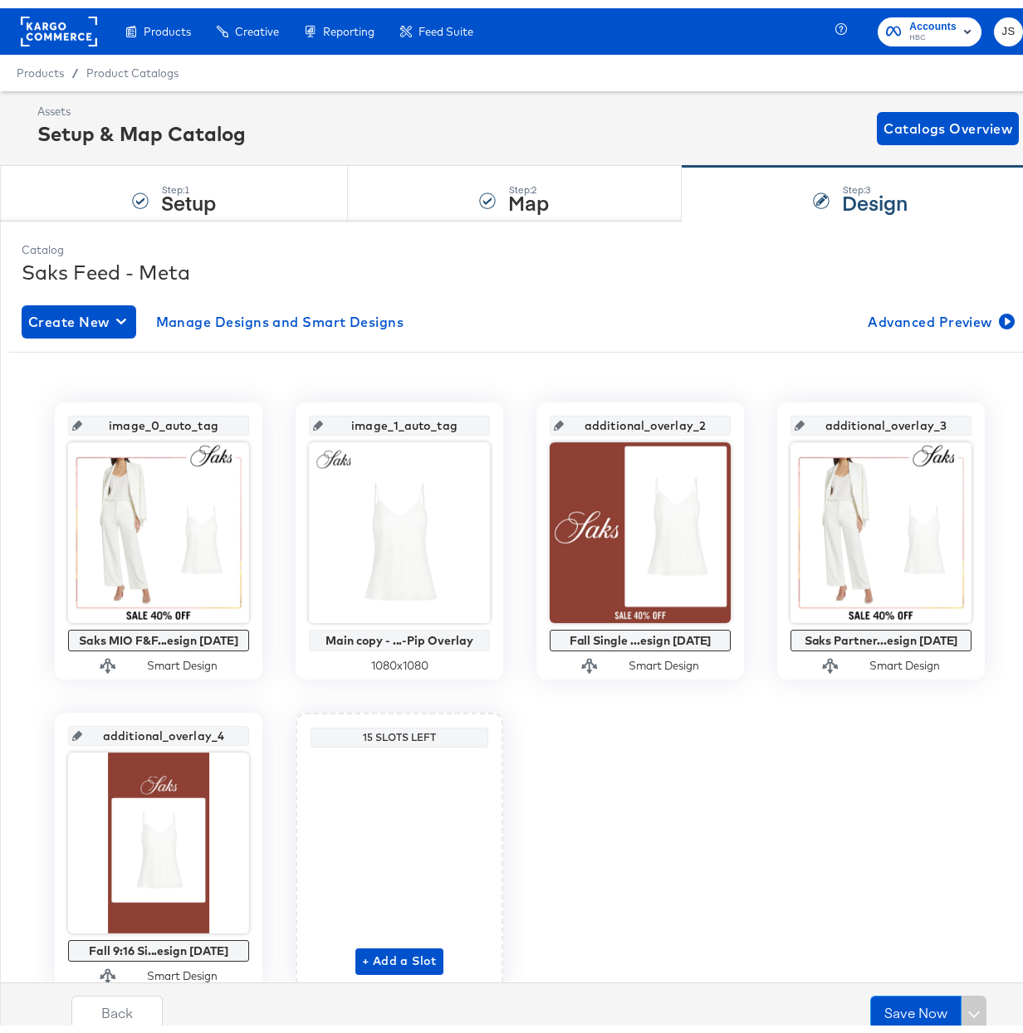
click at [61, 20] on rect at bounding box center [59, 23] width 76 height 30
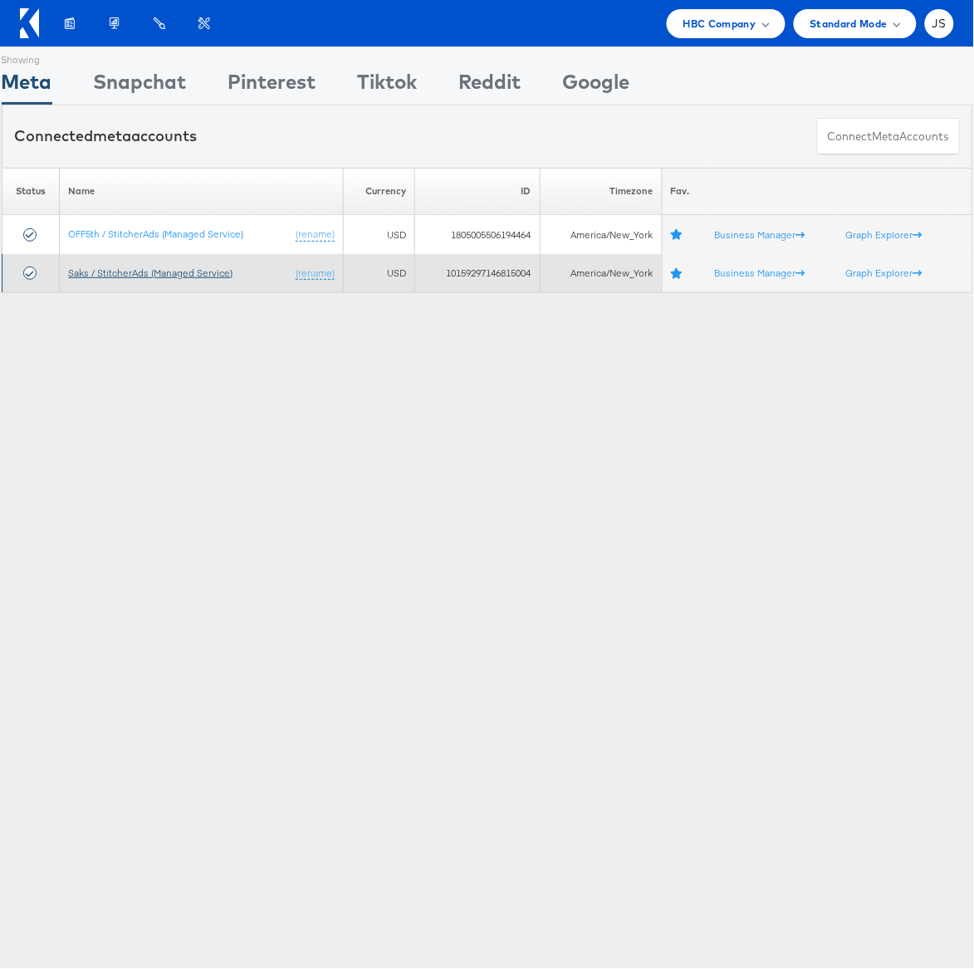
click at [111, 269] on link "Saks / StitcherAds (Managed Service)" at bounding box center [150, 272] width 164 height 12
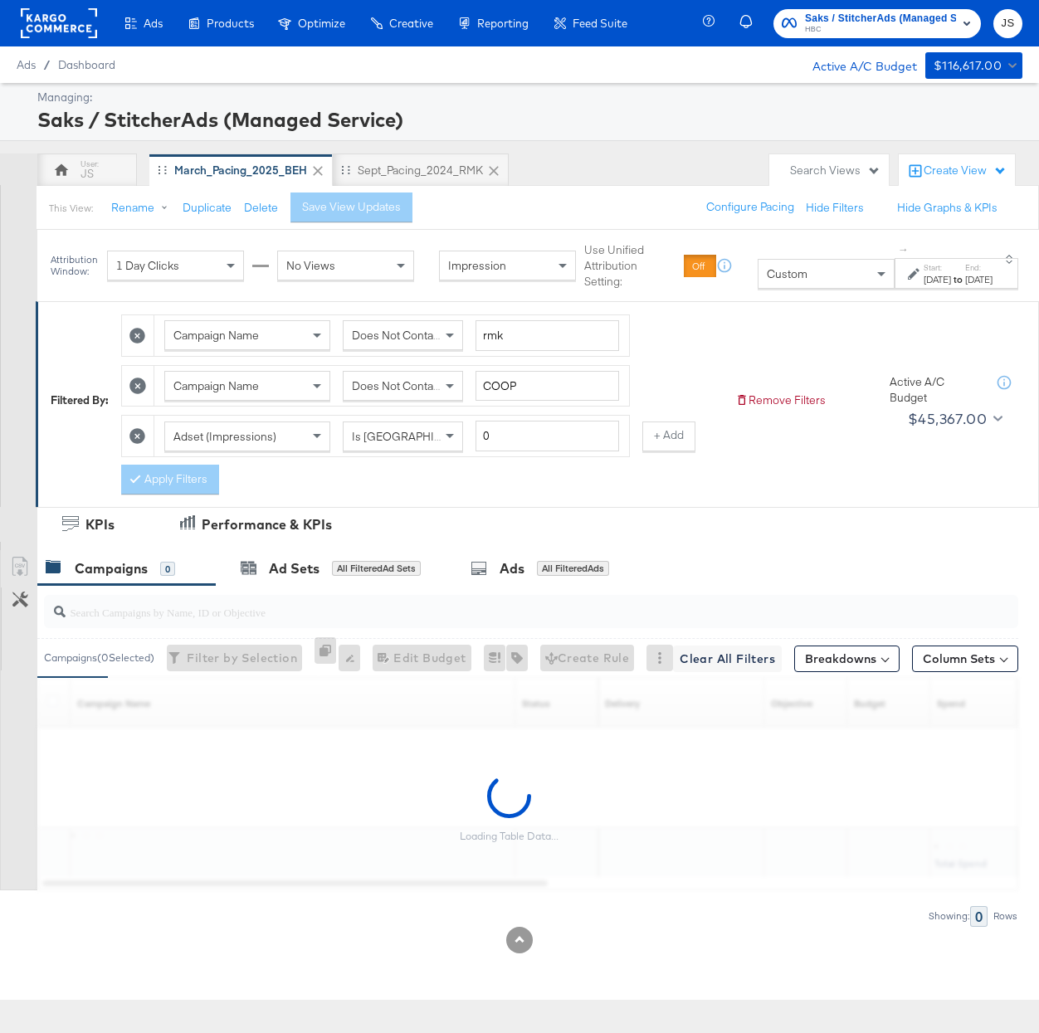
click at [137, 444] on icon at bounding box center [138, 436] width 16 height 16
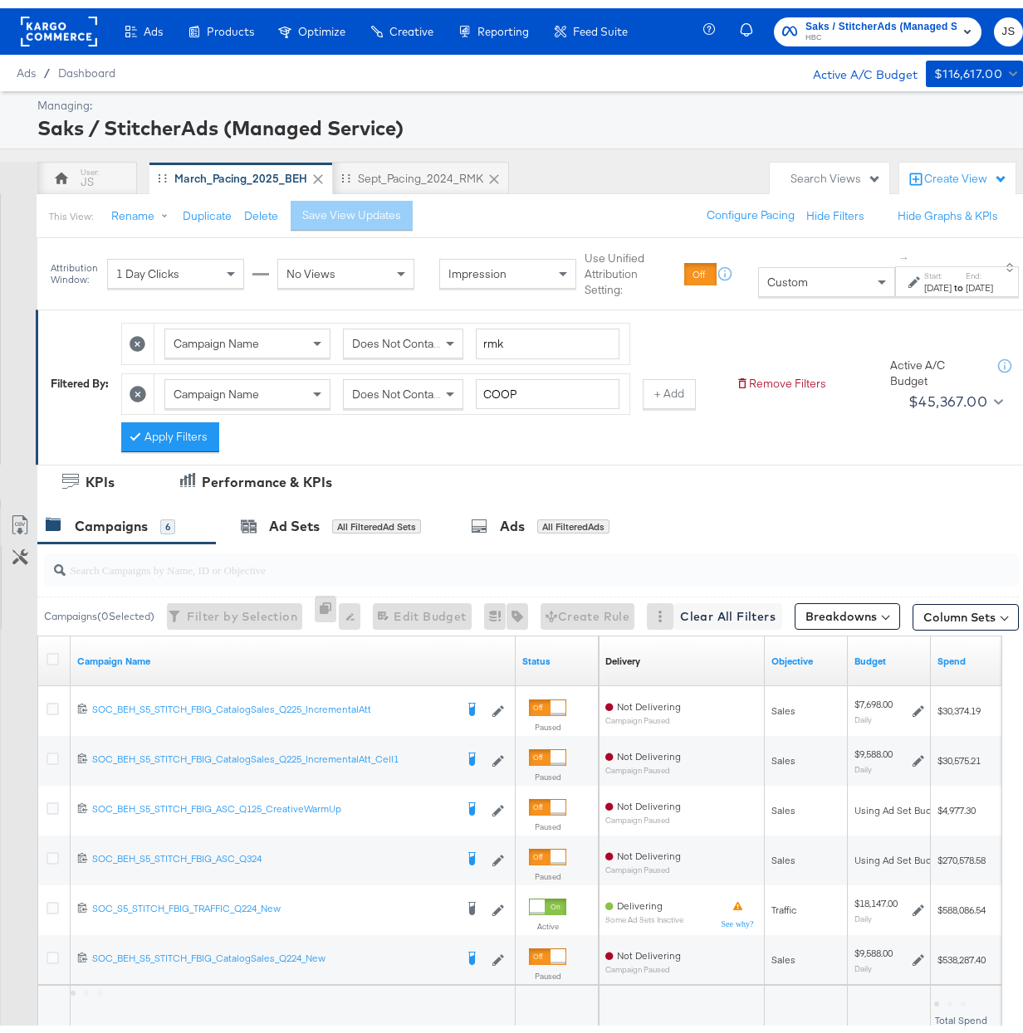
click at [161, 437] on button "Apply Filters" at bounding box center [170, 429] width 98 height 30
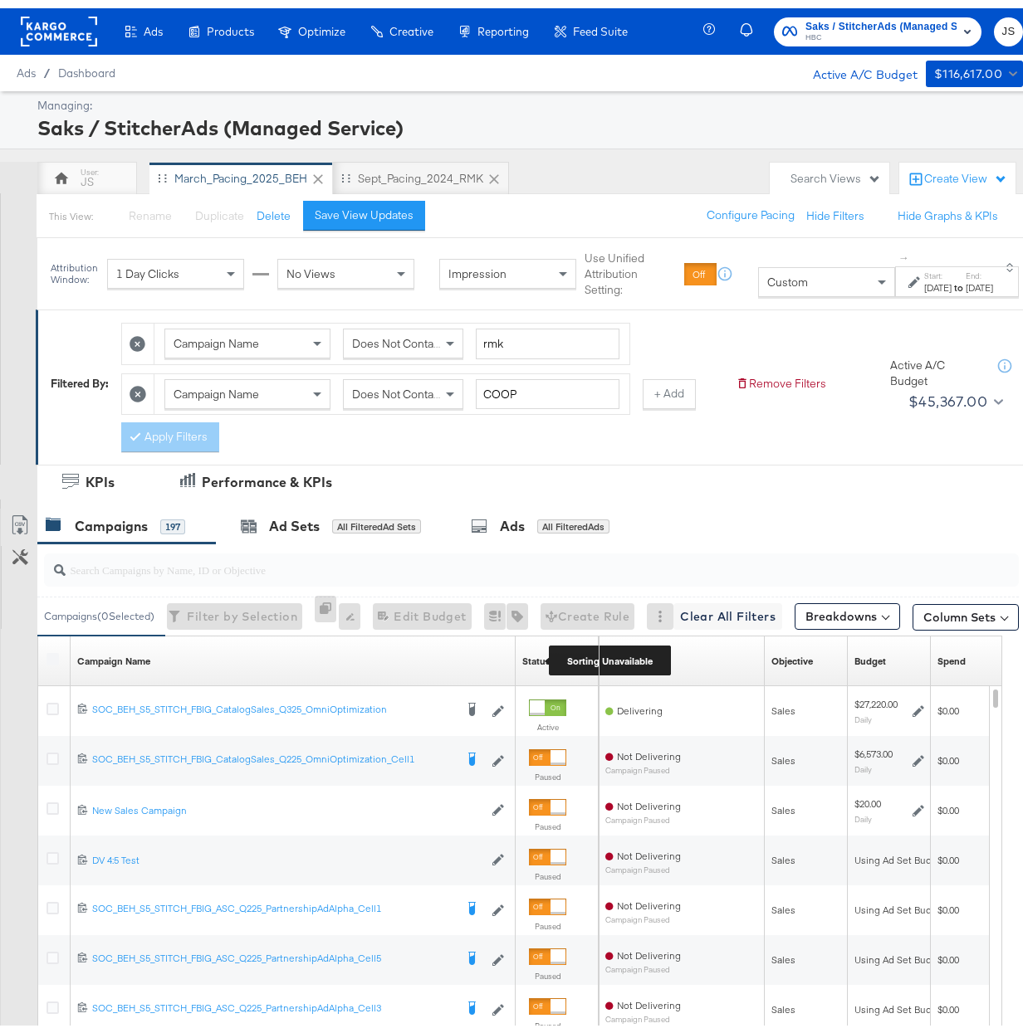
click at [534, 660] on div "Status" at bounding box center [536, 653] width 28 height 13
click at [539, 660] on link "Status" at bounding box center [557, 653] width 70 height 13
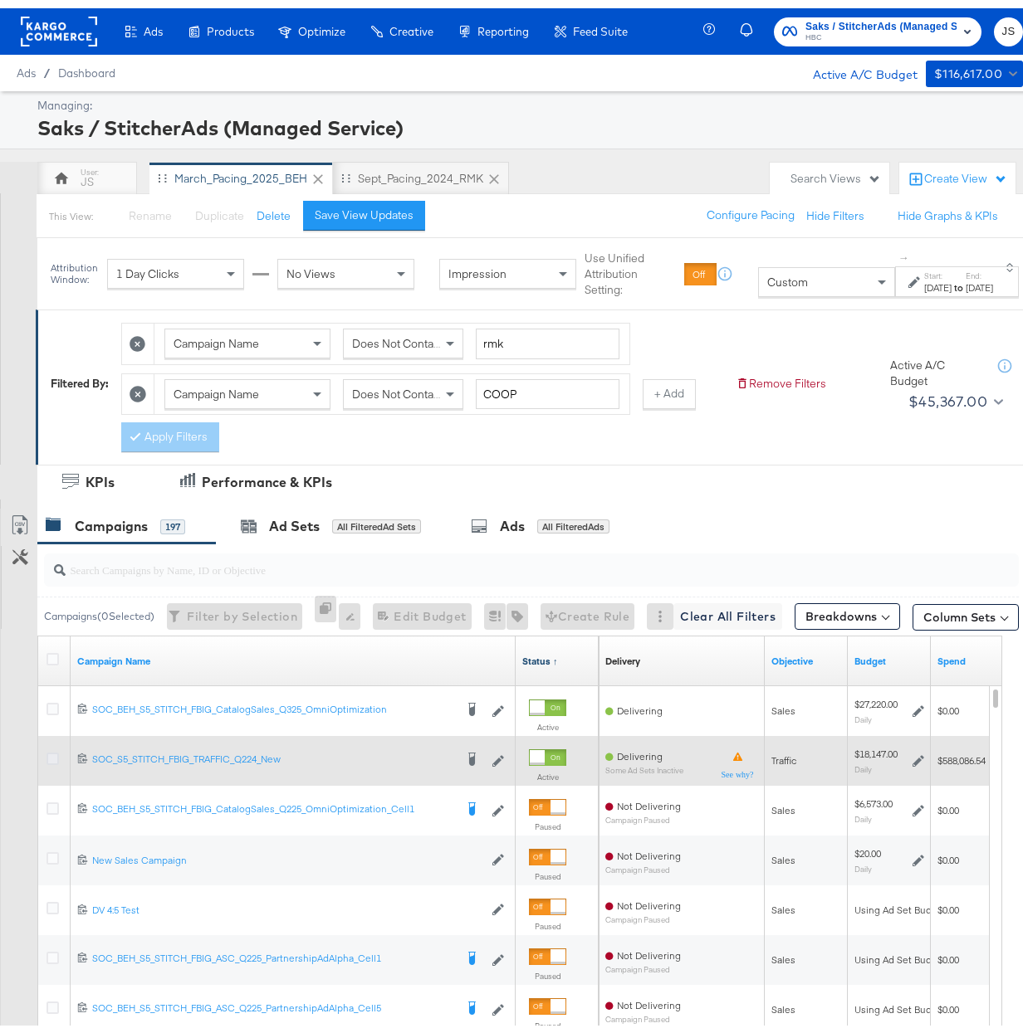
click at [49, 757] on icon at bounding box center [52, 751] width 12 height 12
click at [0, 0] on input "checkbox" at bounding box center [0, 0] width 0 height 0
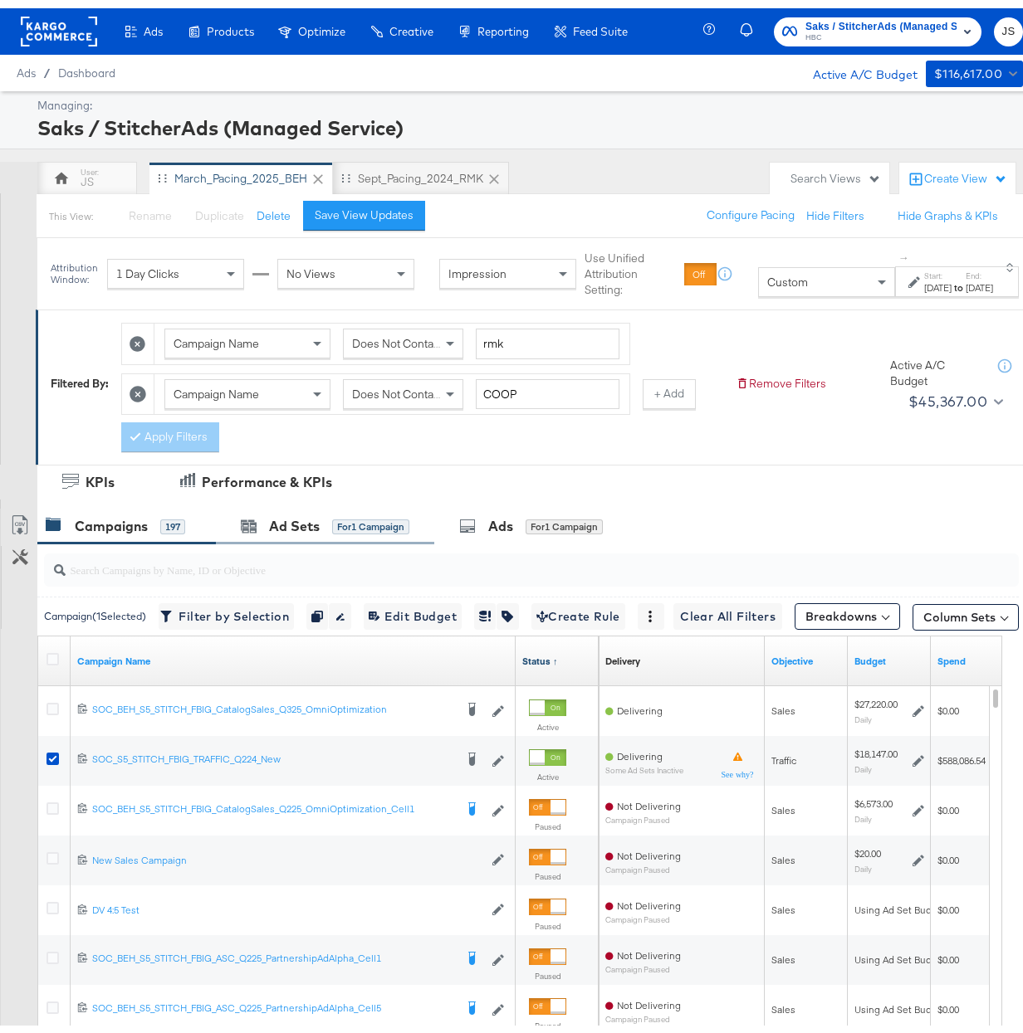
click at [328, 536] on div "Ad Sets for 1 Campaign" at bounding box center [325, 519] width 218 height 36
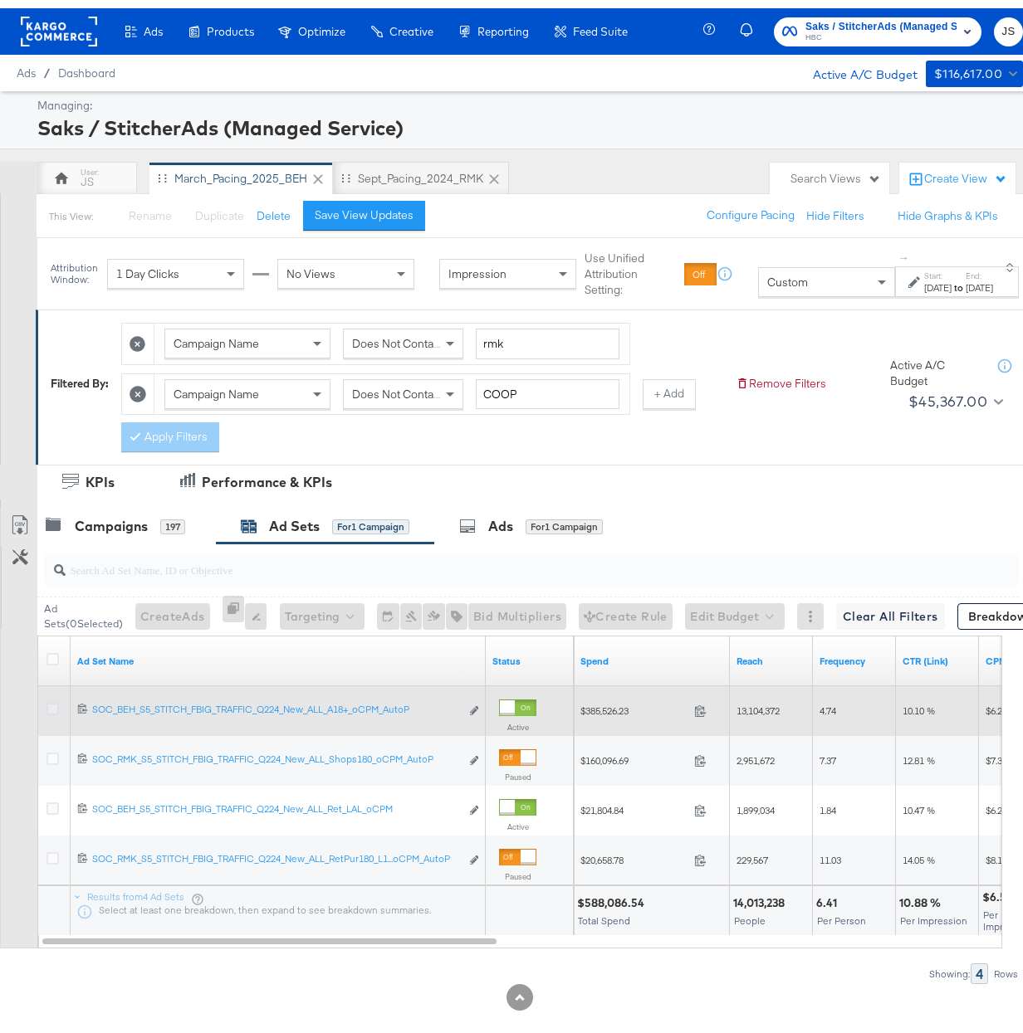
click at [51, 707] on icon at bounding box center [52, 701] width 12 height 12
click at [0, 0] on input "checkbox" at bounding box center [0, 0] width 0 height 0
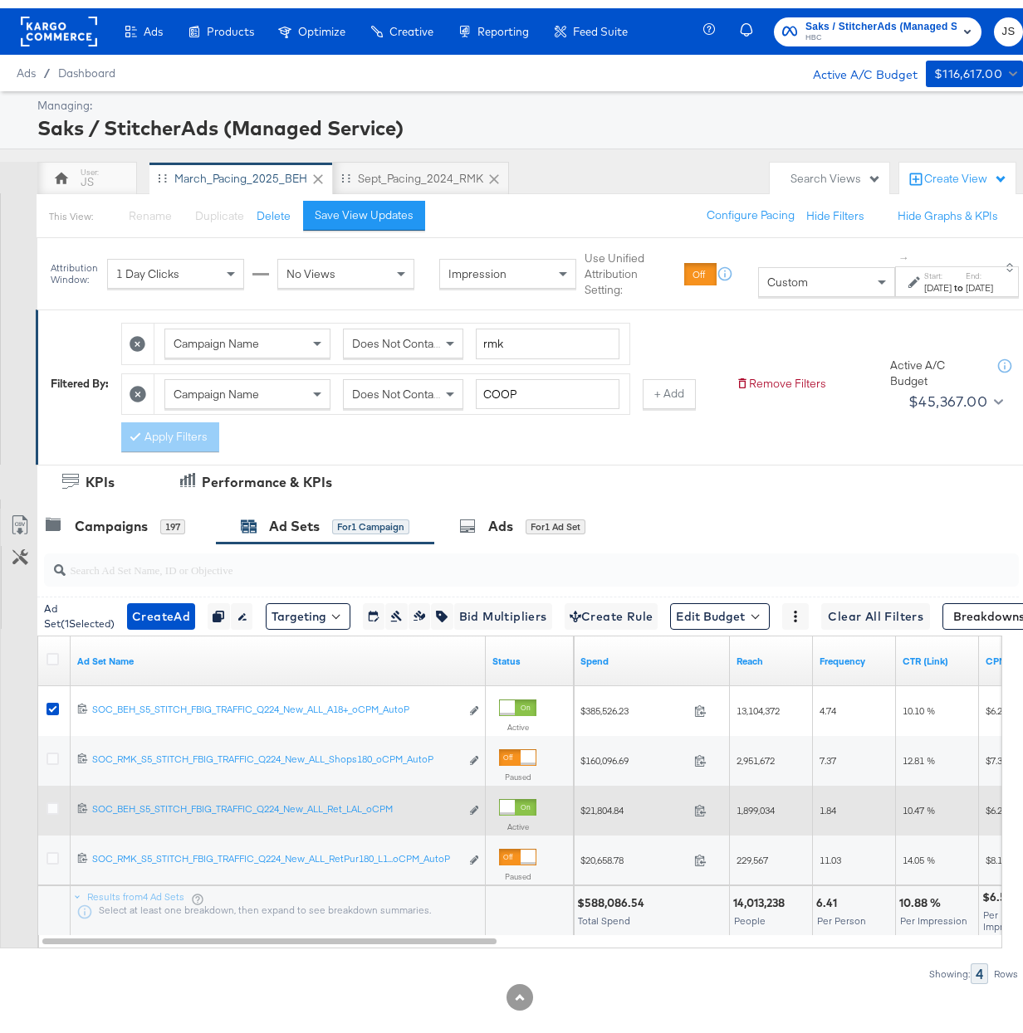
drag, startPoint x: 49, startPoint y: 813, endPoint x: 58, endPoint y: 810, distance: 9.7
click at [51, 807] on icon at bounding box center [52, 800] width 12 height 12
click at [0, 0] on input "checkbox" at bounding box center [0, 0] width 0 height 0
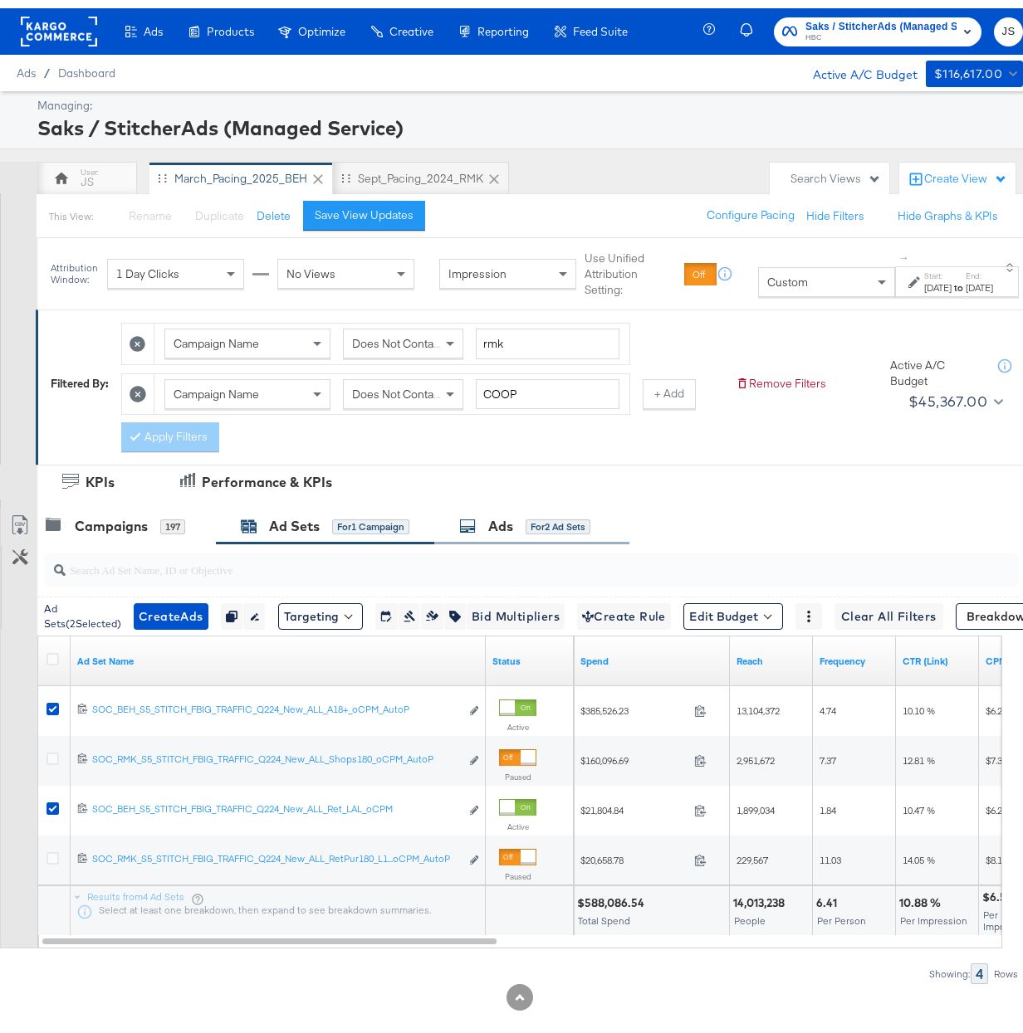
click at [569, 536] on div "Ads for 2 Ad Sets" at bounding box center [531, 519] width 195 height 36
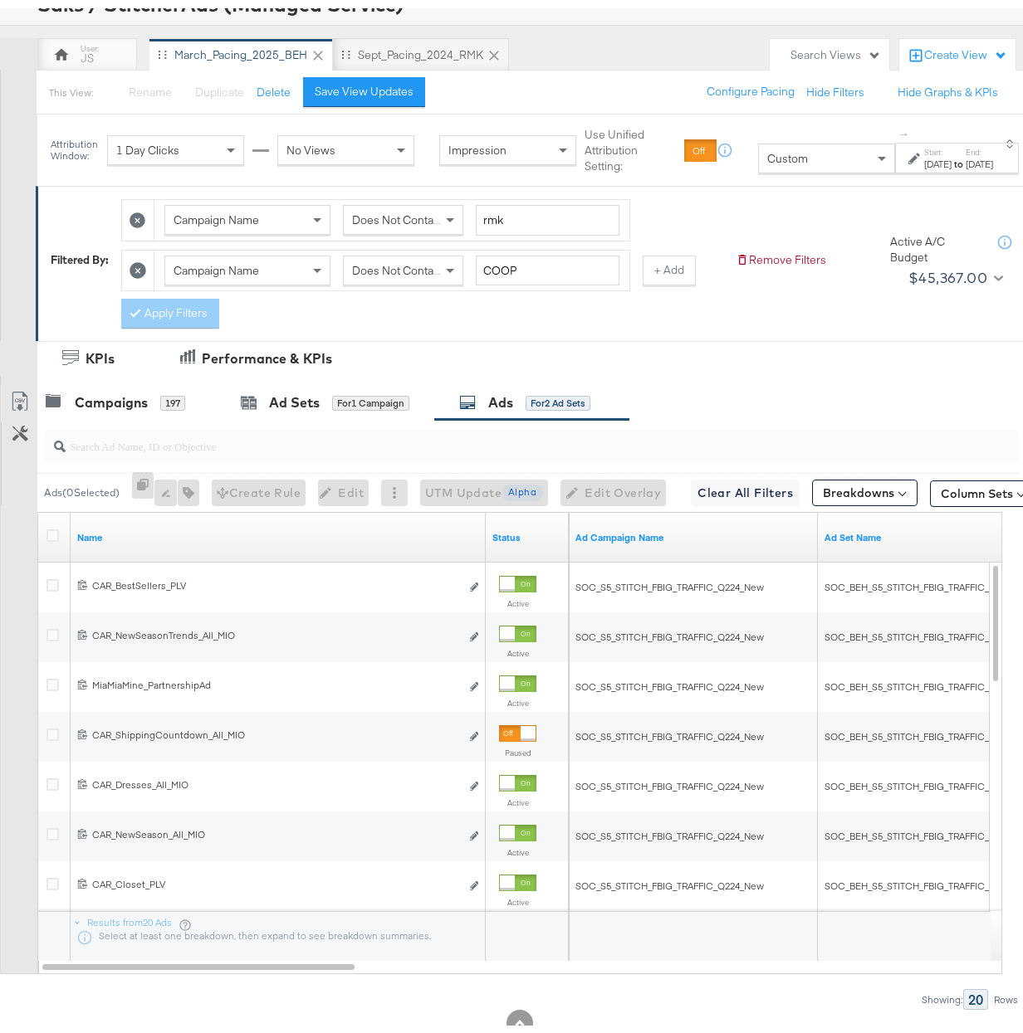
scroll to position [134, 0]
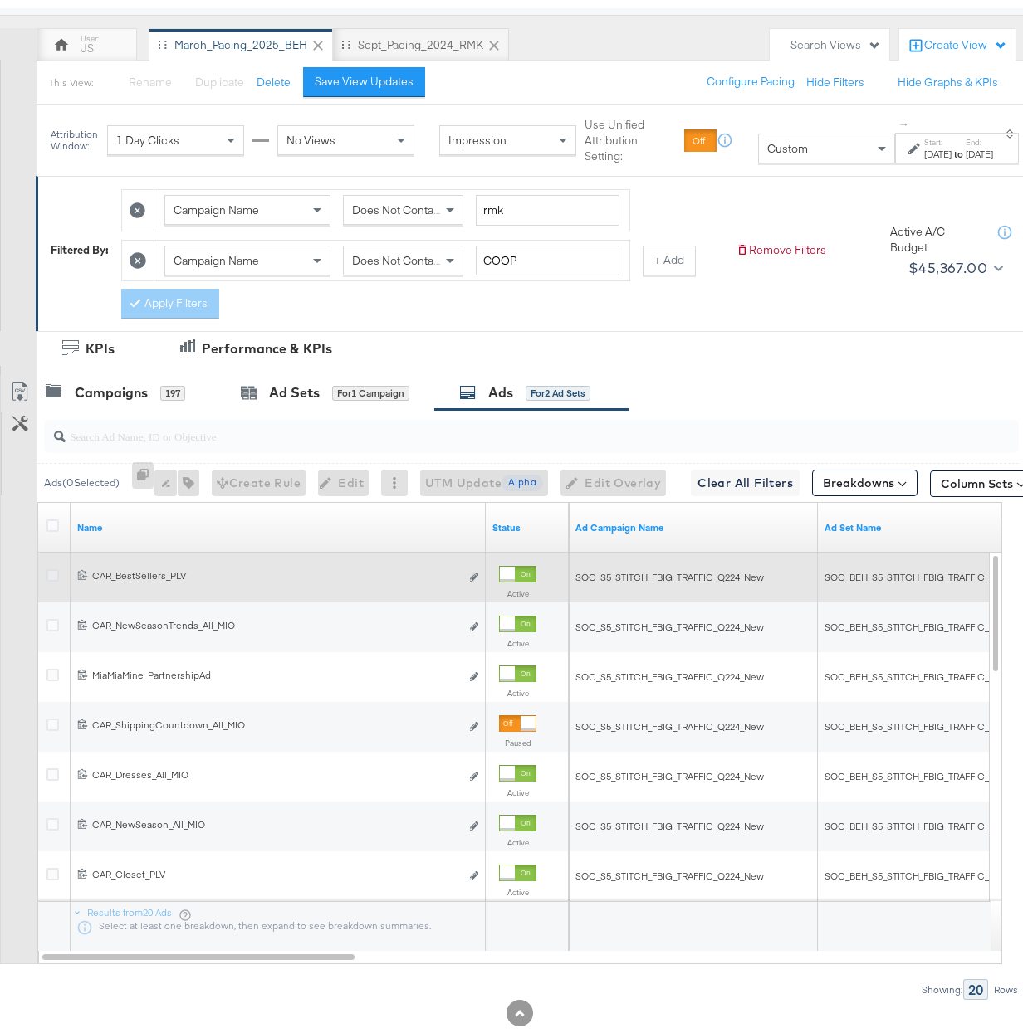
click at [51, 574] on icon at bounding box center [52, 567] width 12 height 12
click at [0, 0] on input "checkbox" at bounding box center [0, 0] width 0 height 0
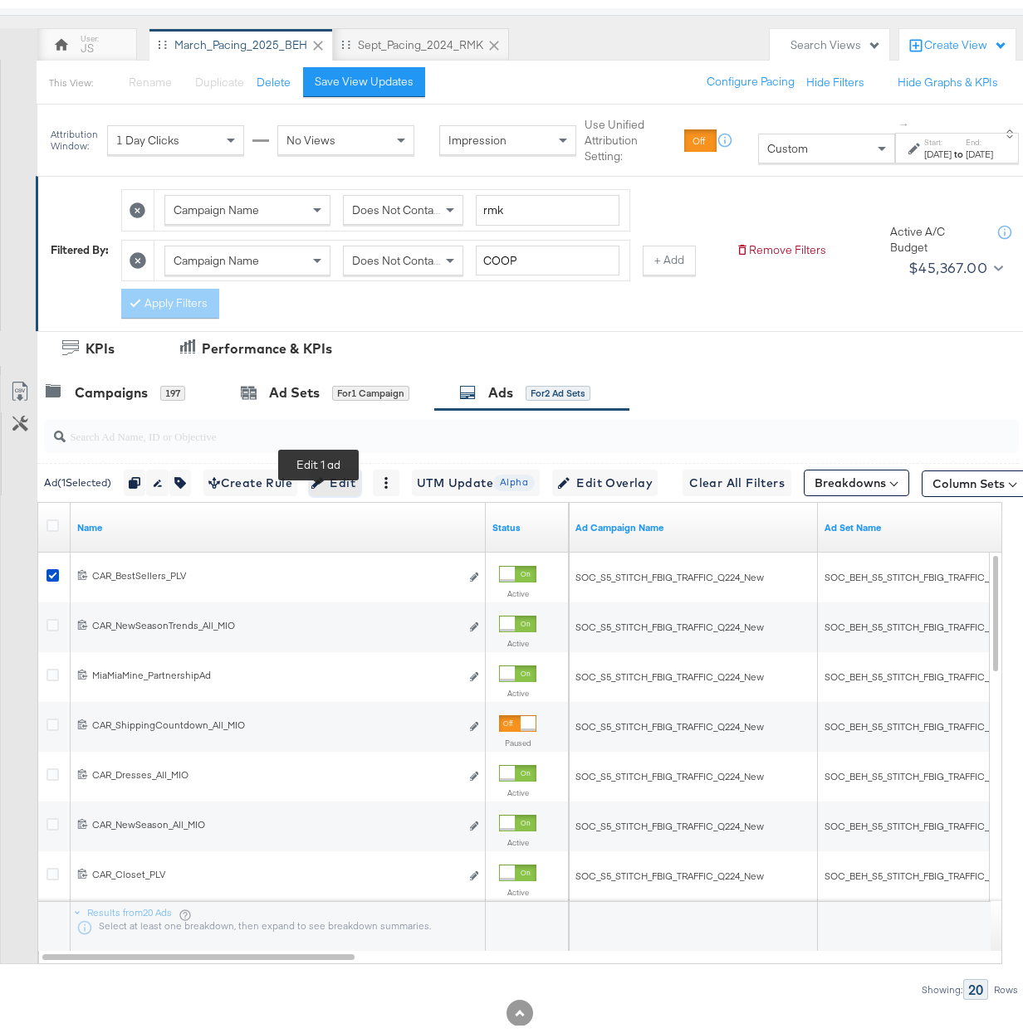
click at [324, 486] on span "Edit" at bounding box center [335, 475] width 41 height 21
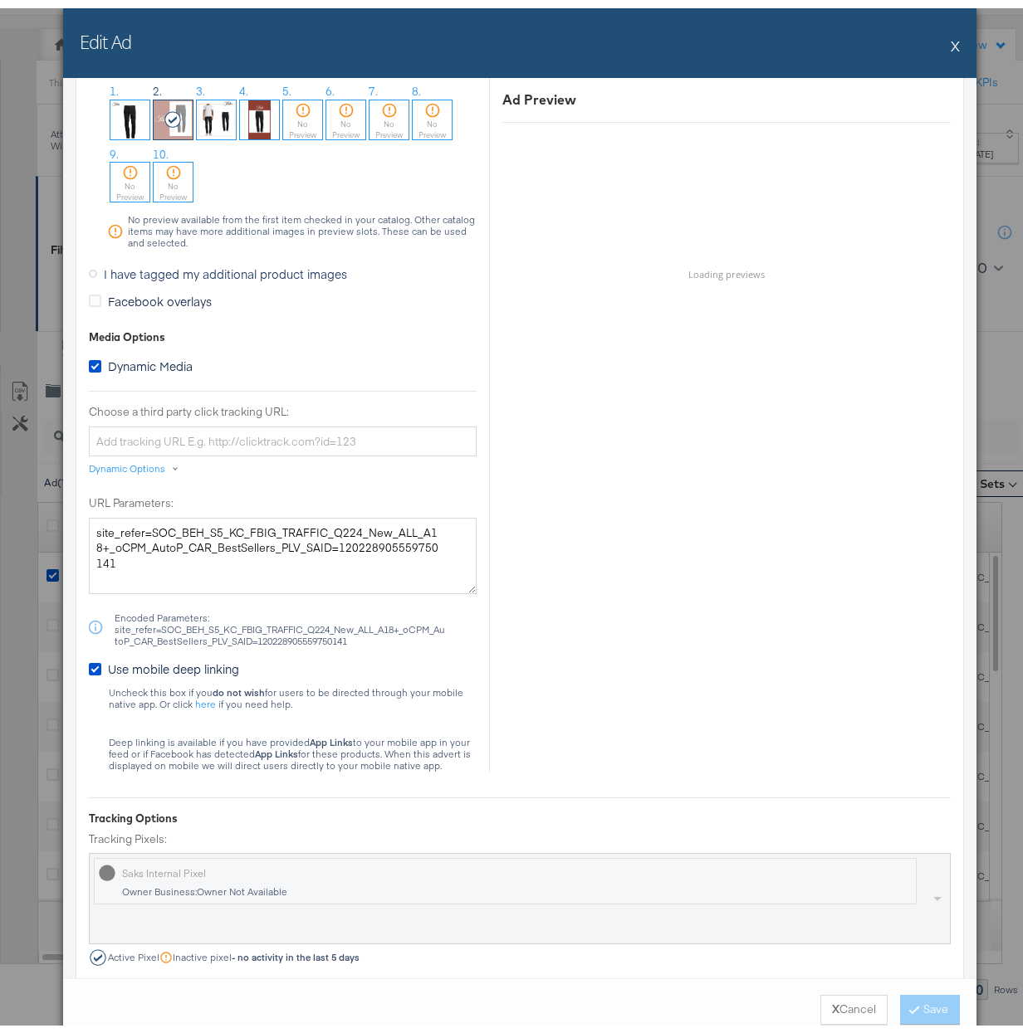
scroll to position [1541, 0]
click at [950, 33] on button "X" at bounding box center [954, 37] width 9 height 33
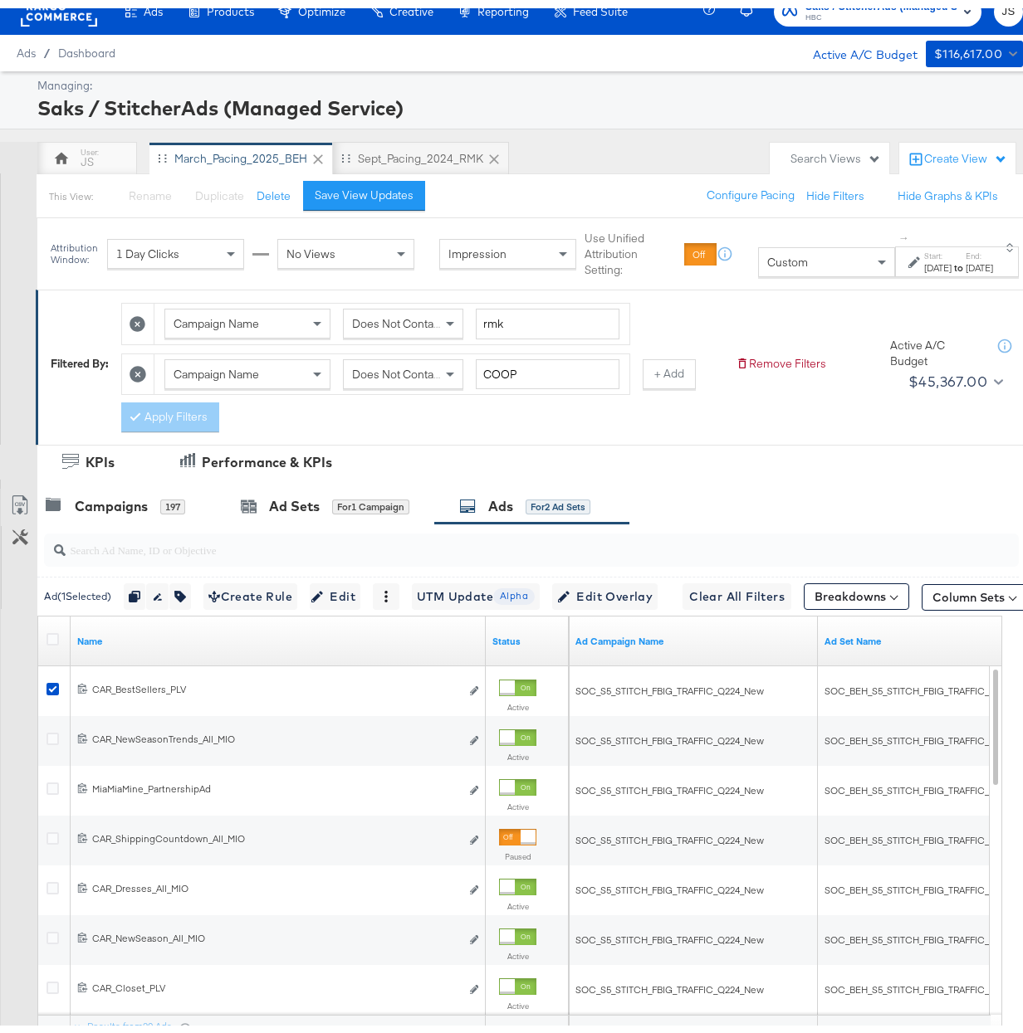
scroll to position [0, 0]
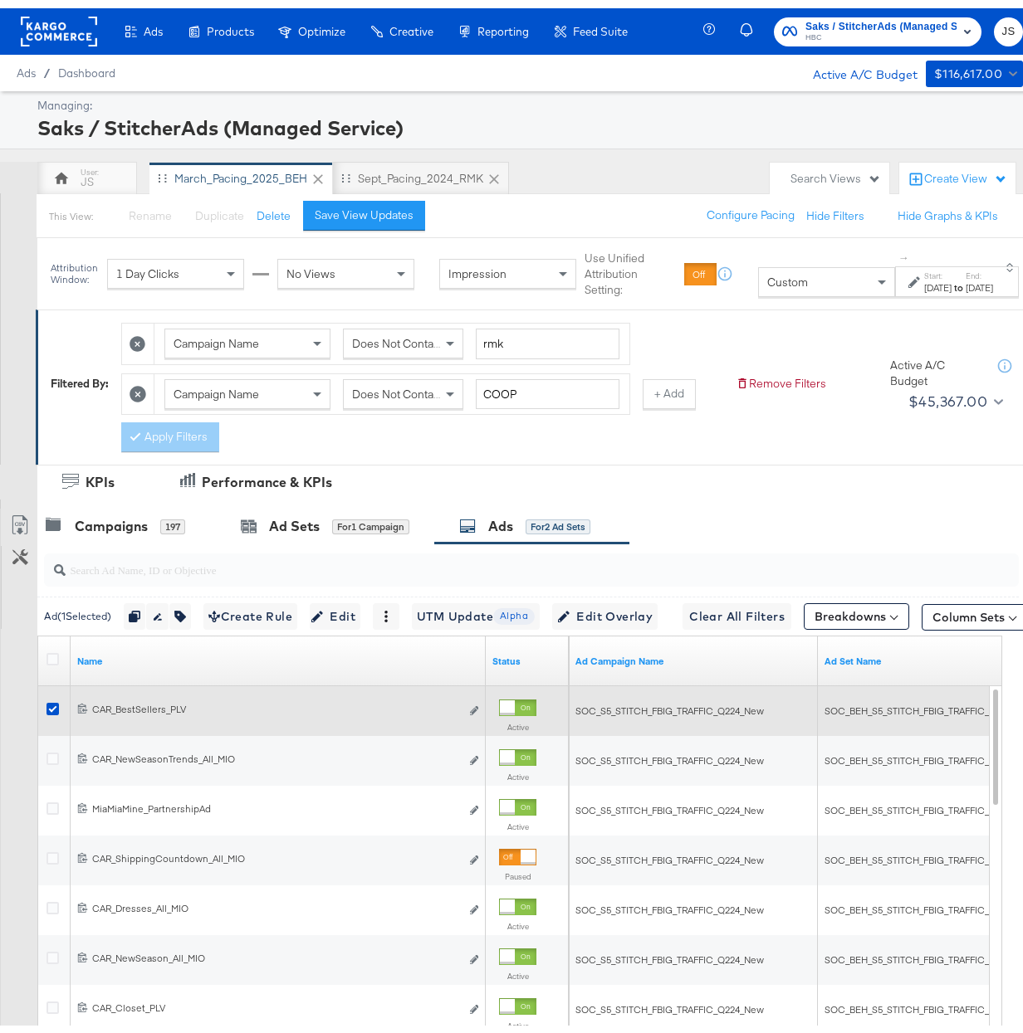
click at [54, 707] on icon at bounding box center [52, 701] width 12 height 12
click at [0, 0] on input "checkbox" at bounding box center [0, 0] width 0 height 0
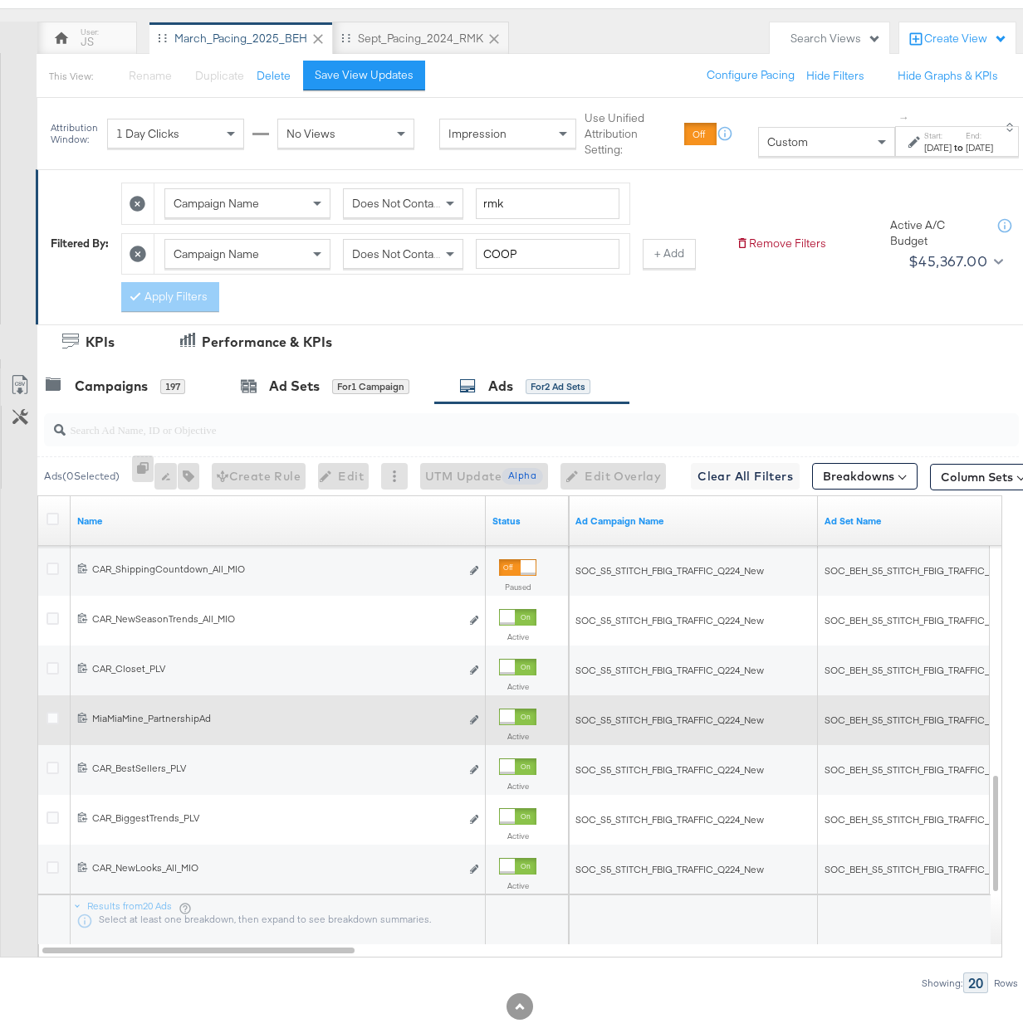
scroll to position [178, 0]
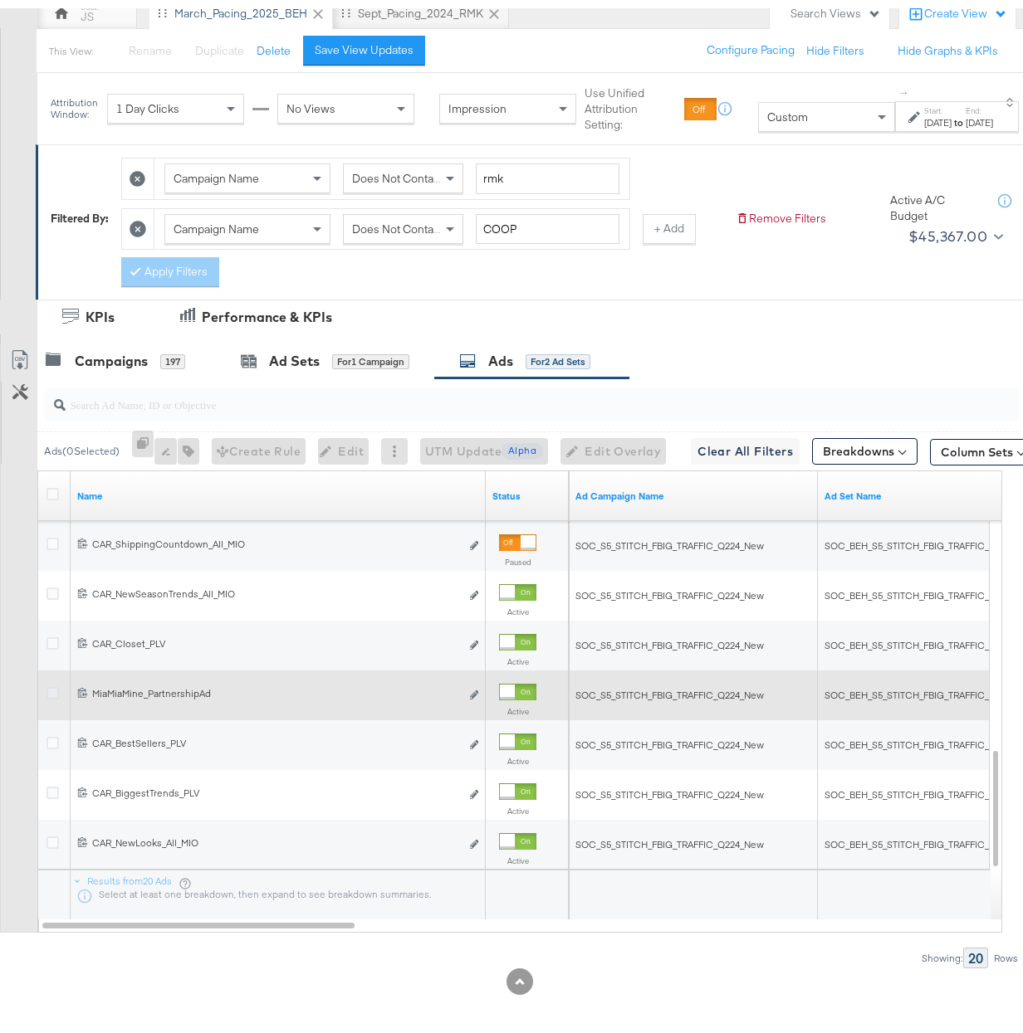
click at [51, 684] on icon at bounding box center [52, 685] width 12 height 12
click at [0, 0] on input "checkbox" at bounding box center [0, 0] width 0 height 0
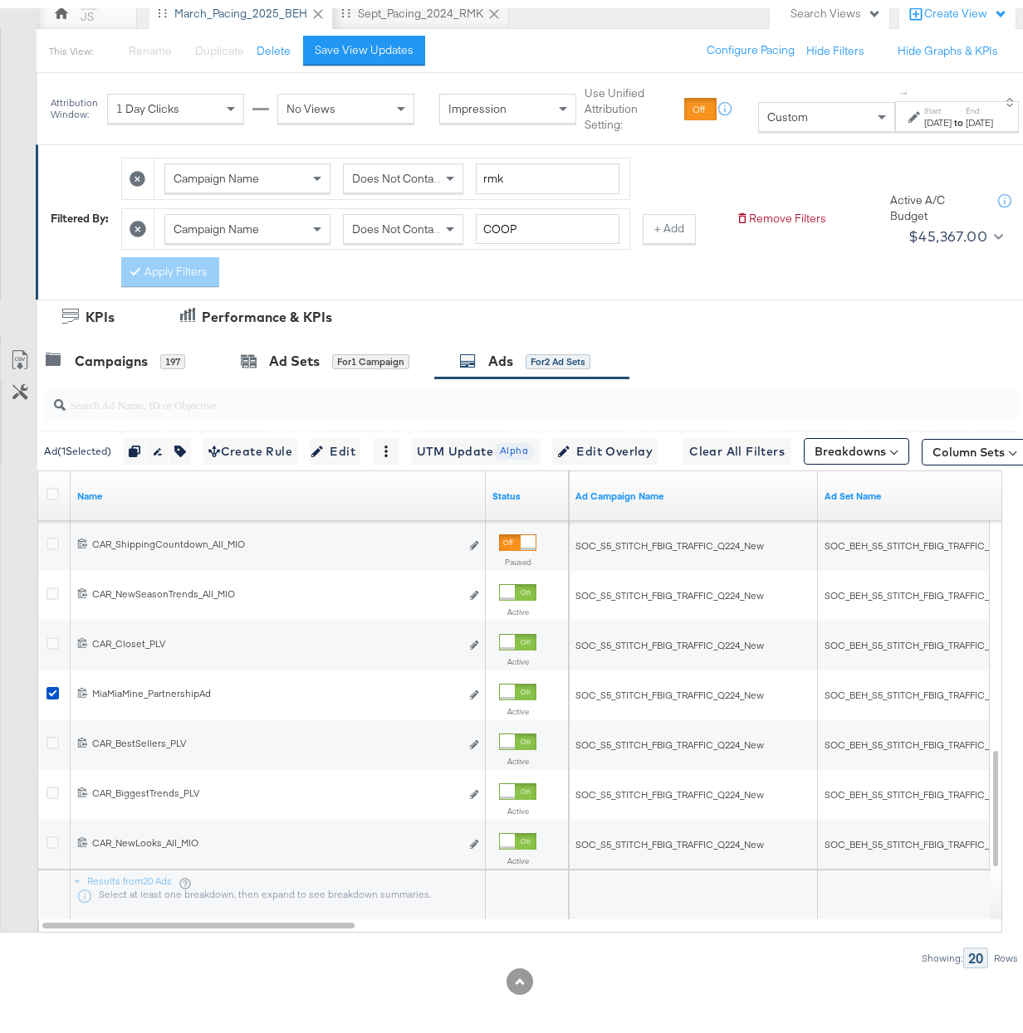
click at [315, 457] on div "Edit 1 ad Edit" at bounding box center [335, 443] width 51 height 27
click at [317, 452] on button "Edit" at bounding box center [335, 443] width 51 height 27
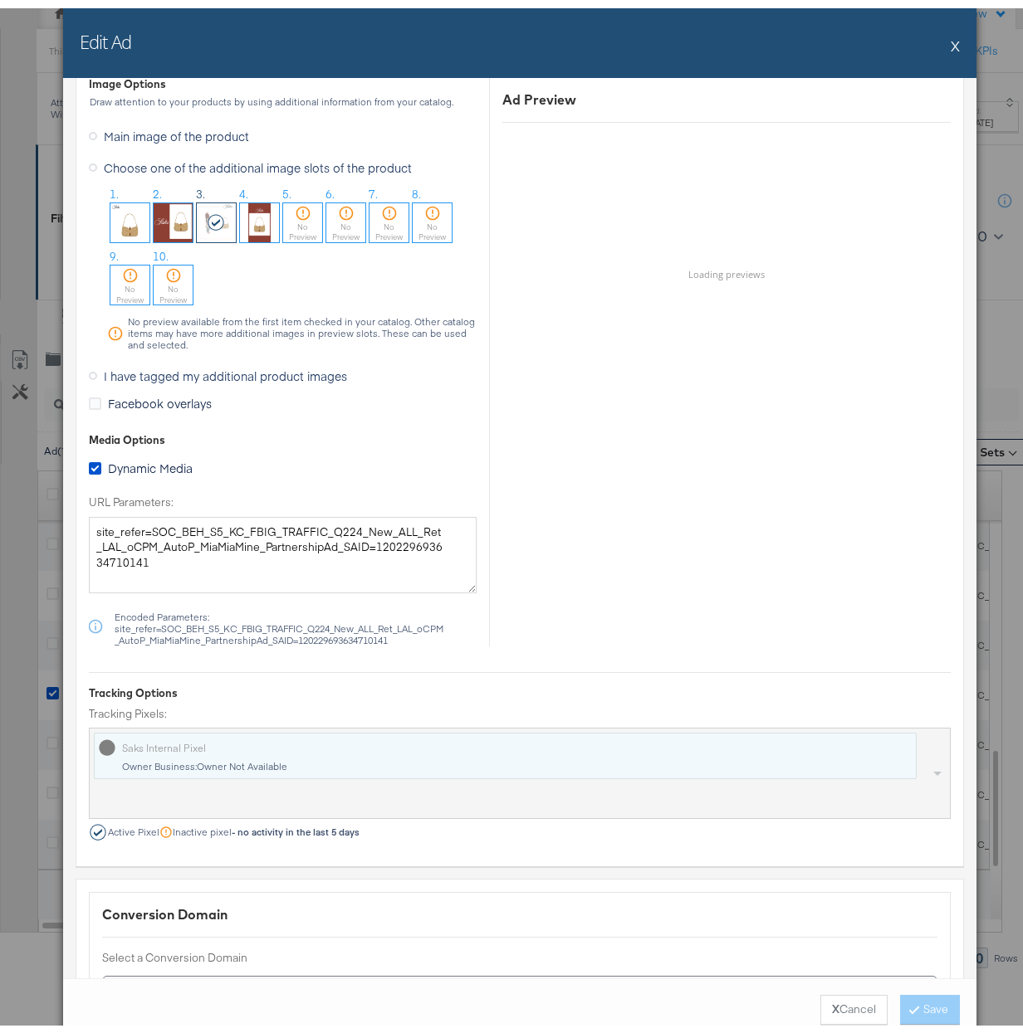
scroll to position [1350, 0]
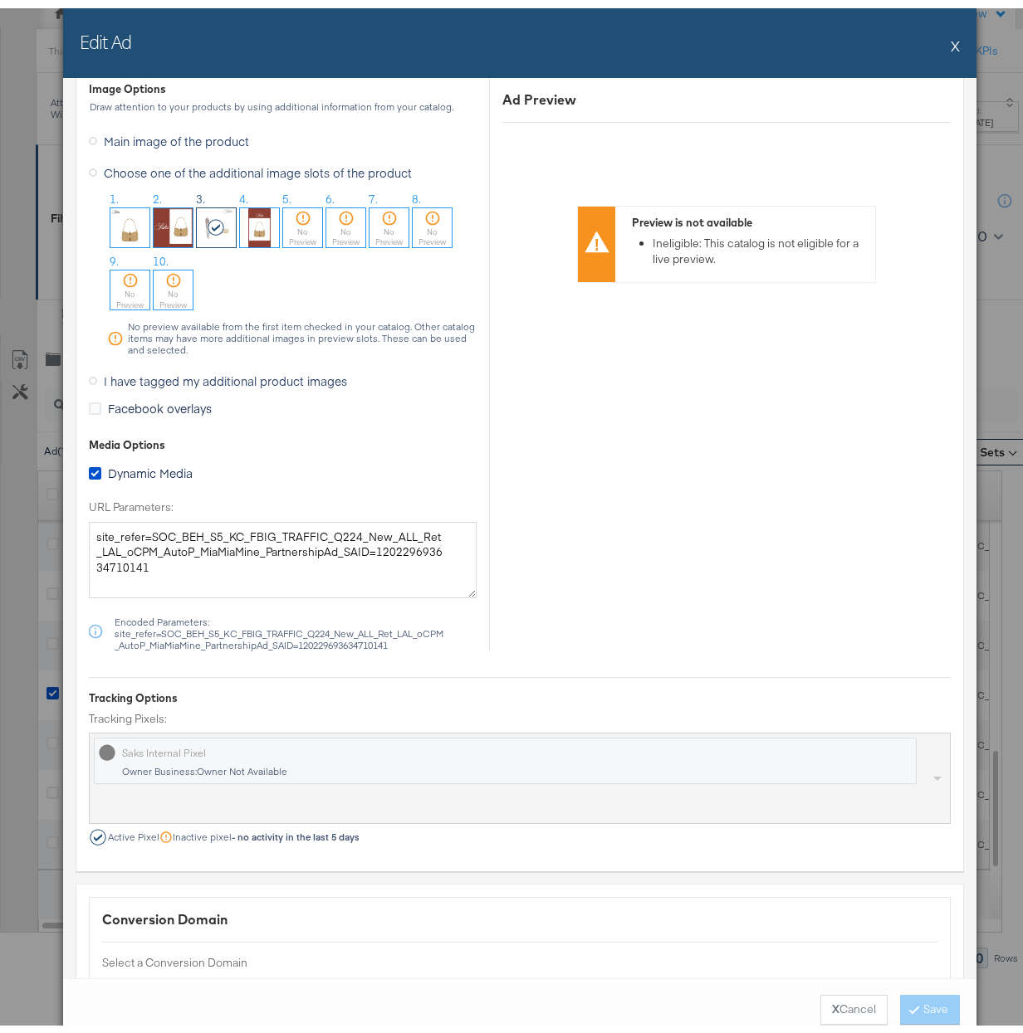
click at [951, 38] on div "Edit Ad X" at bounding box center [519, 35] width 913 height 70
click at [951, 35] on div "Edit Ad X" at bounding box center [519, 35] width 913 height 70
click at [950, 40] on button "X" at bounding box center [954, 37] width 9 height 33
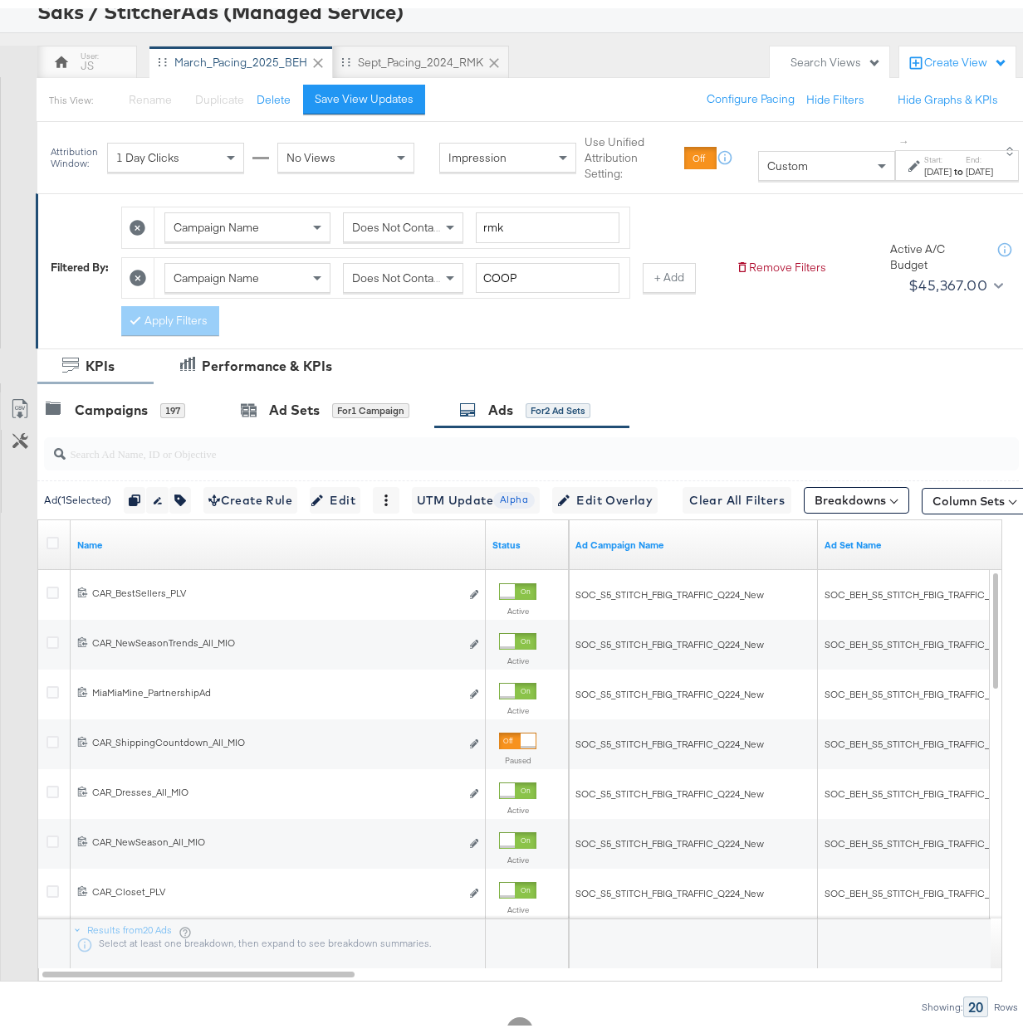
scroll to position [178, 0]
